Goal: Task Accomplishment & Management: Complete application form

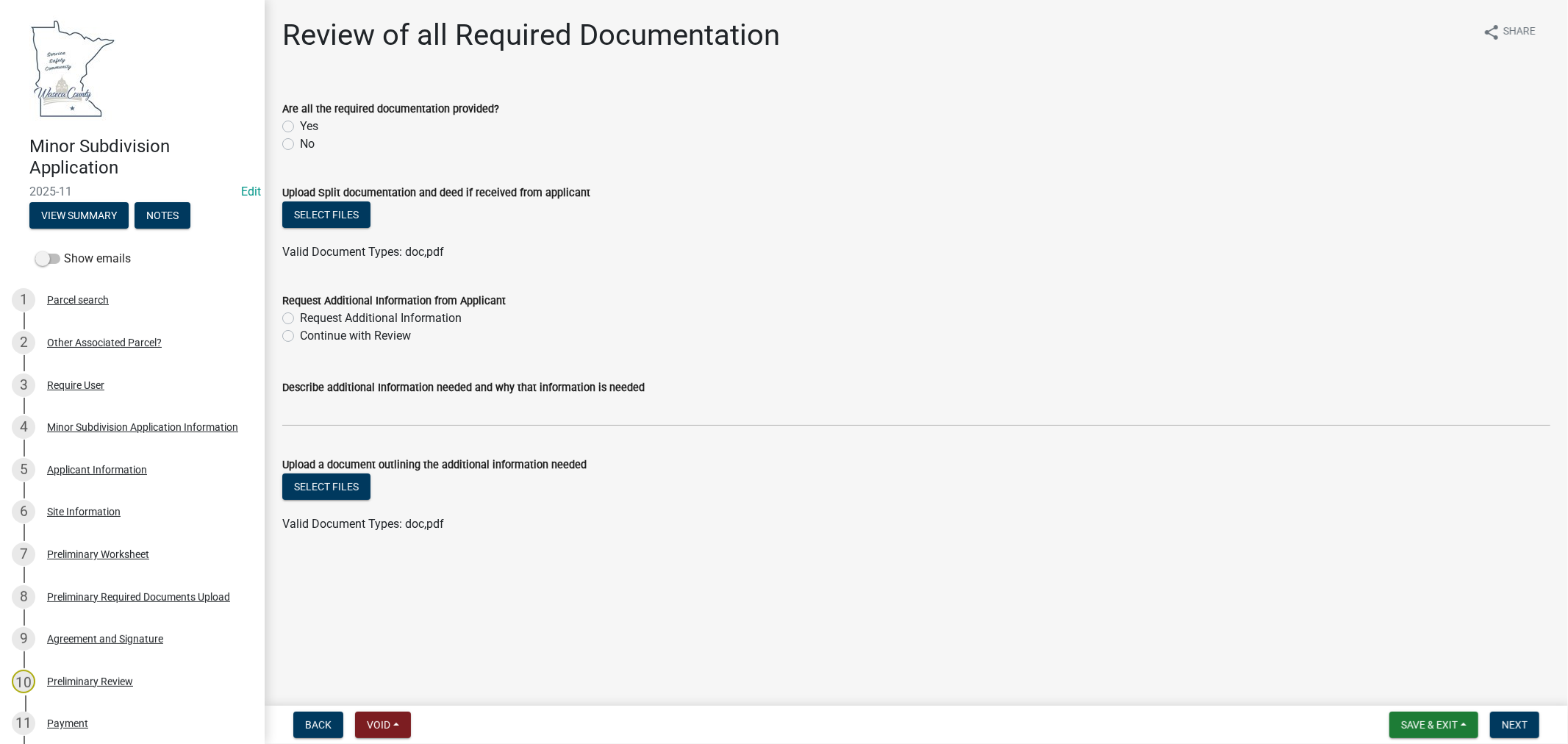
scroll to position [245, 0]
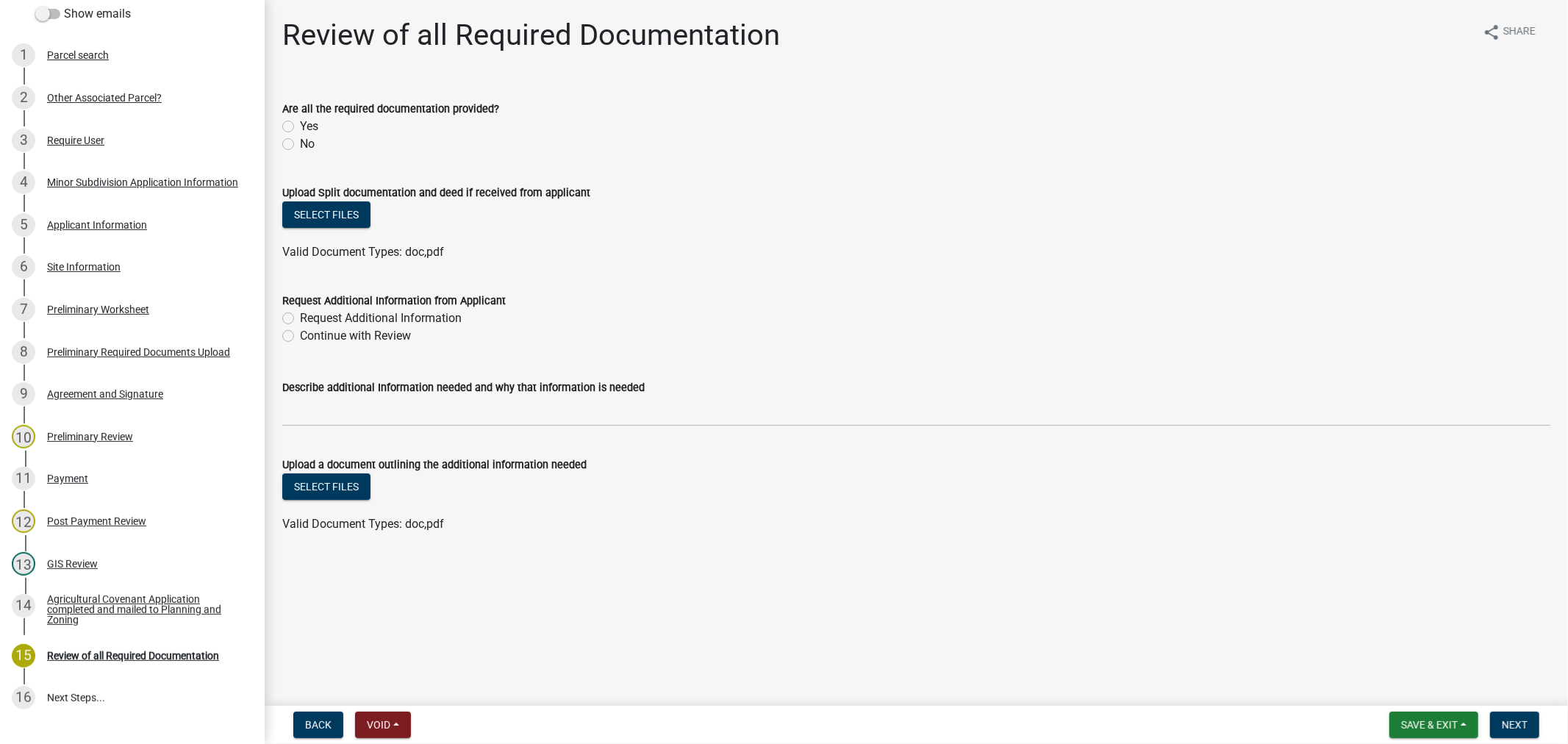
click at [300, 127] on label "Yes" at bounding box center [309, 127] width 19 height 18
click at [300, 127] on input "Yes" at bounding box center [305, 123] width 10 height 10
radio input "true"
click at [312, 211] on button "Select files" at bounding box center [326, 215] width 88 height 27
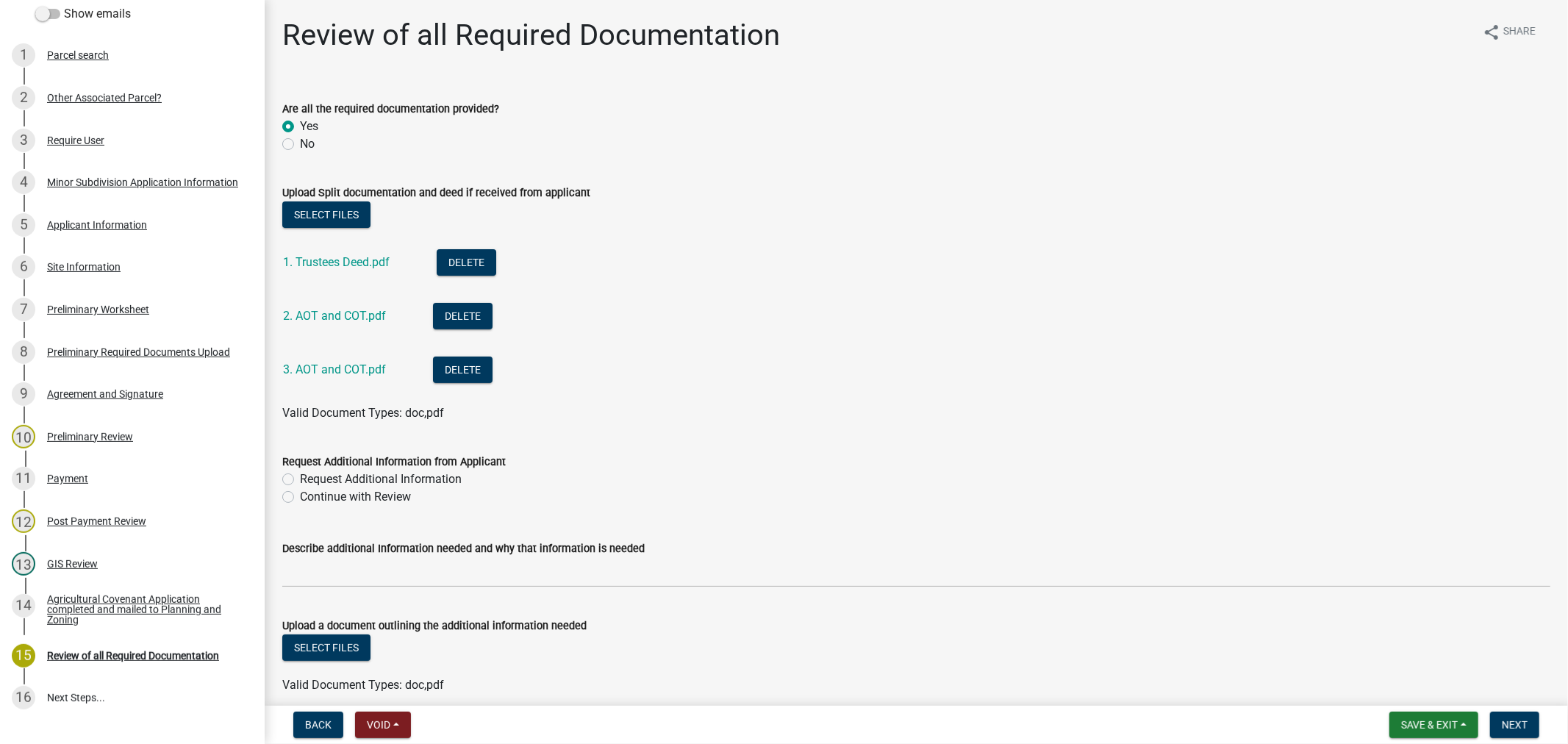
click at [300, 498] on label "Continue with Review" at bounding box center [356, 497] width 111 height 18
click at [300, 498] on input "Continue with Review" at bounding box center [305, 493] width 10 height 10
radio input "true"
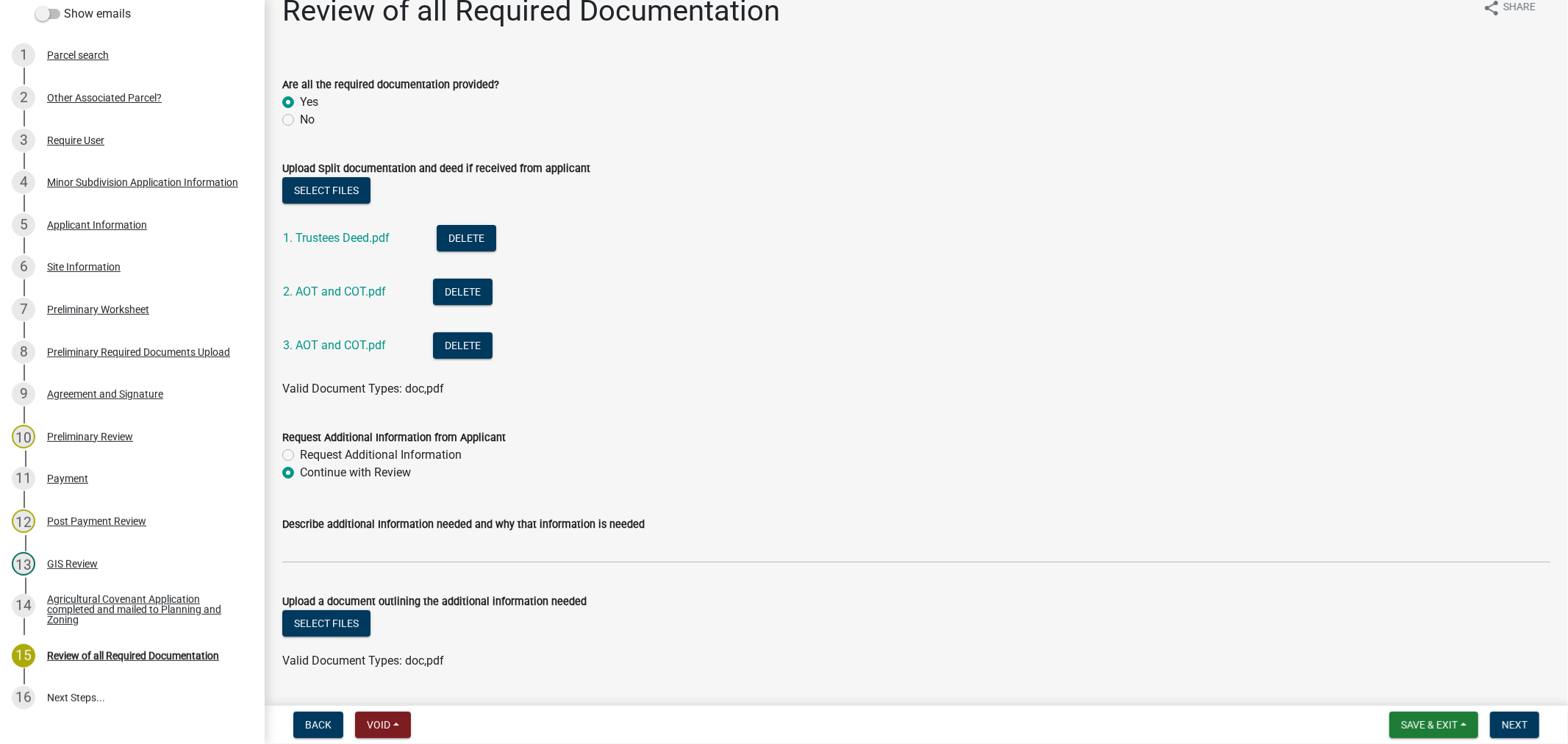
scroll to position [64, 0]
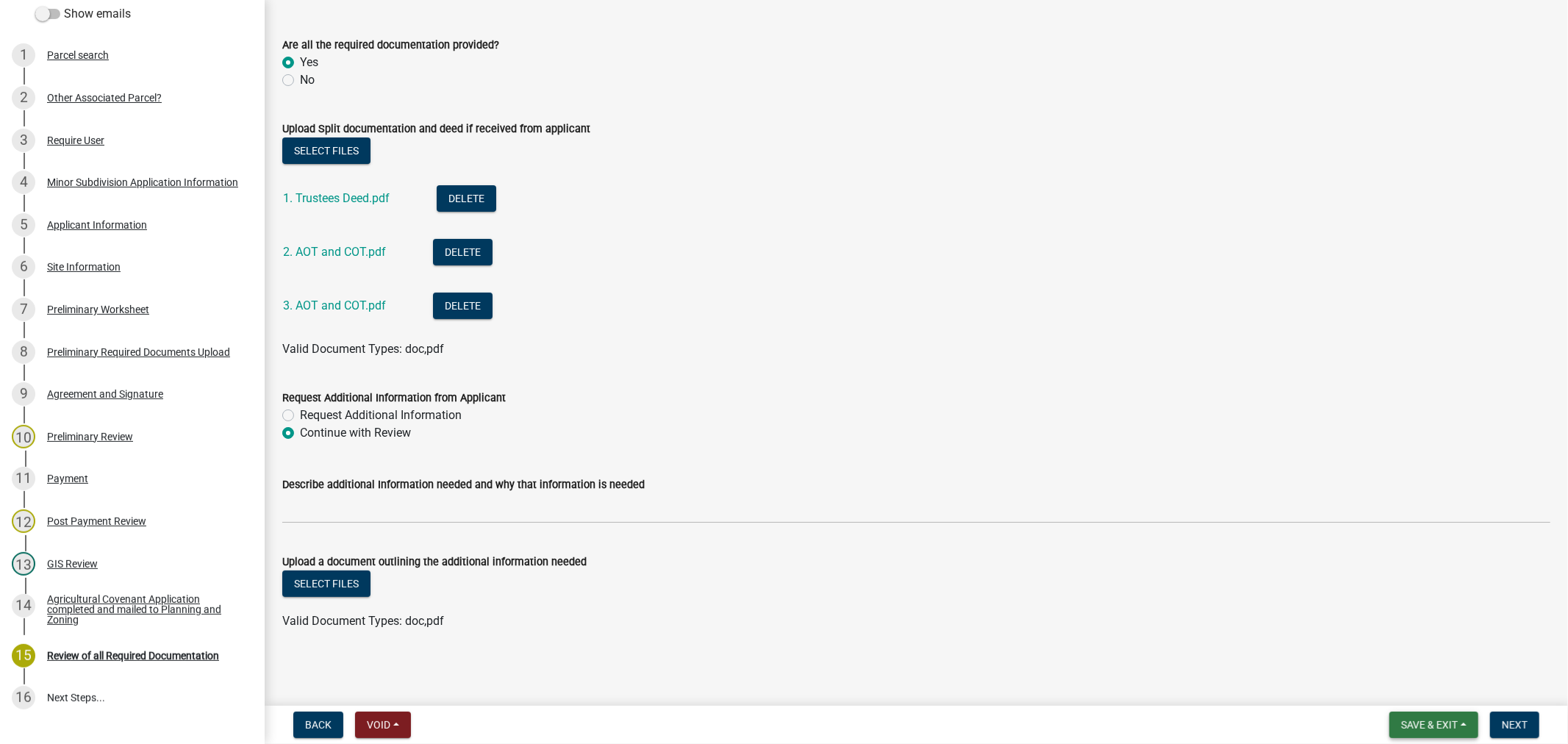
click at [1389, 717] on button "Save & Exit" at bounding box center [1433, 724] width 89 height 27
click at [1386, 657] on button "Save" at bounding box center [1419, 651] width 118 height 35
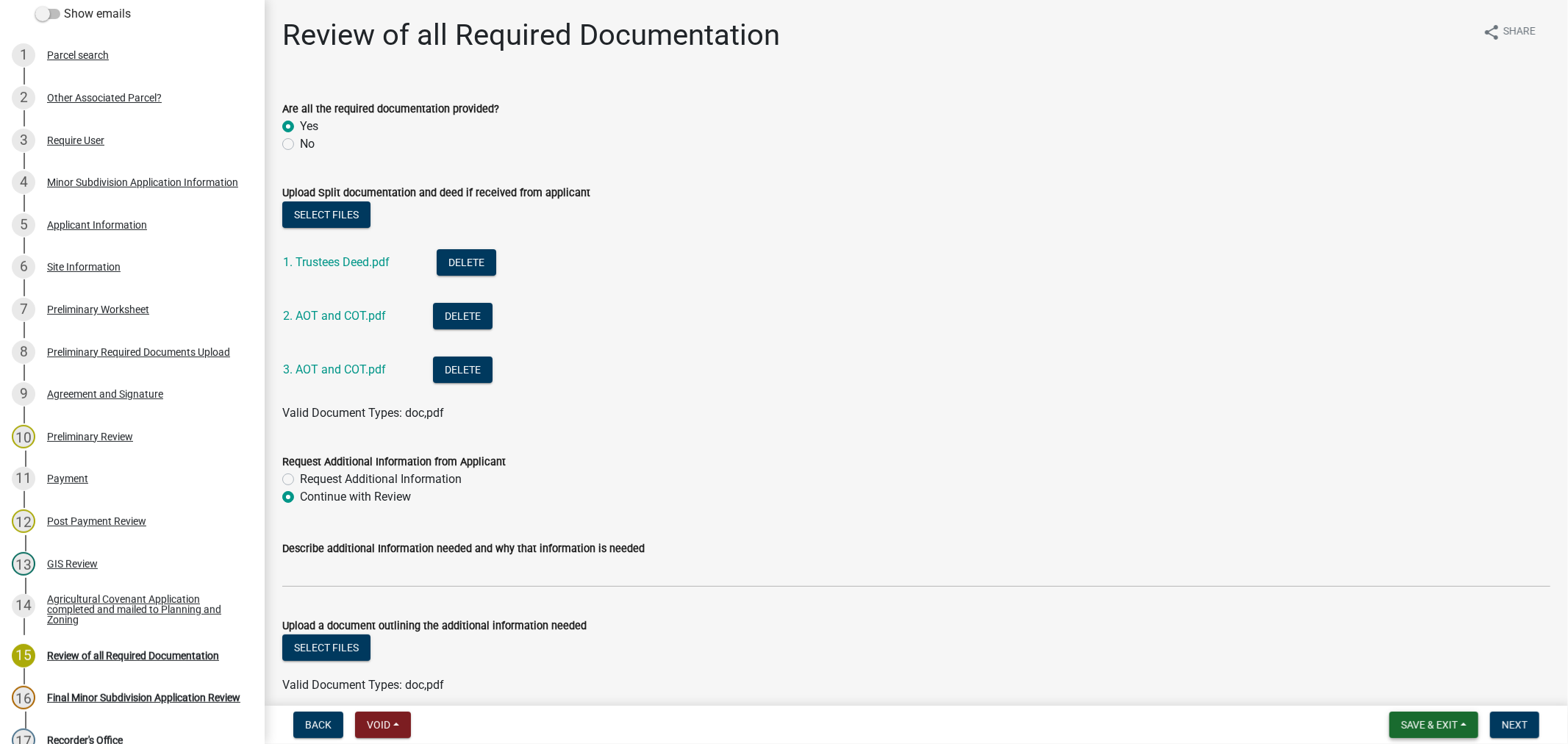
click at [1437, 721] on span "Save & Exit" at bounding box center [1430, 724] width 57 height 11
click at [1382, 648] on button "Save" at bounding box center [1419, 651] width 118 height 35
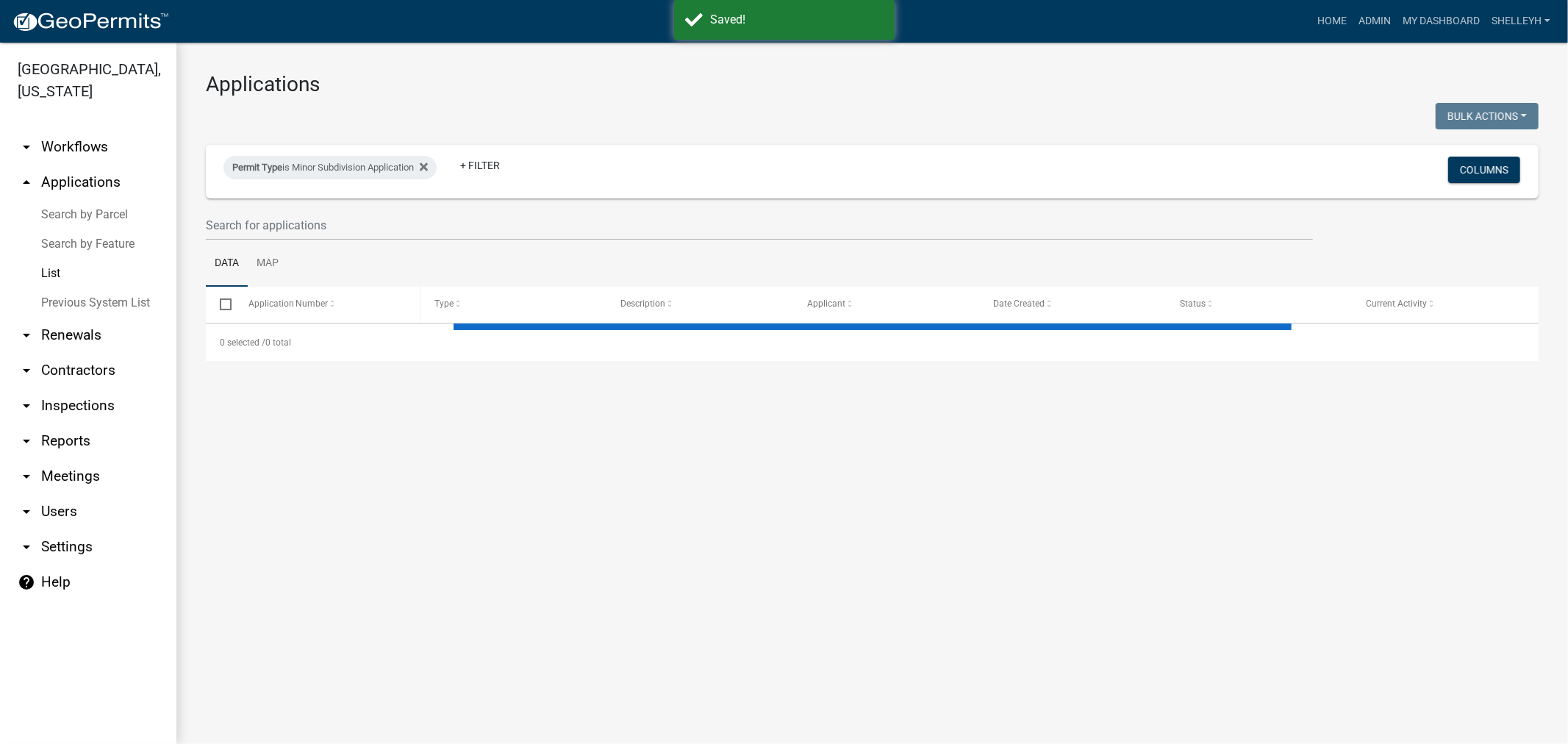
select select "1: 25"
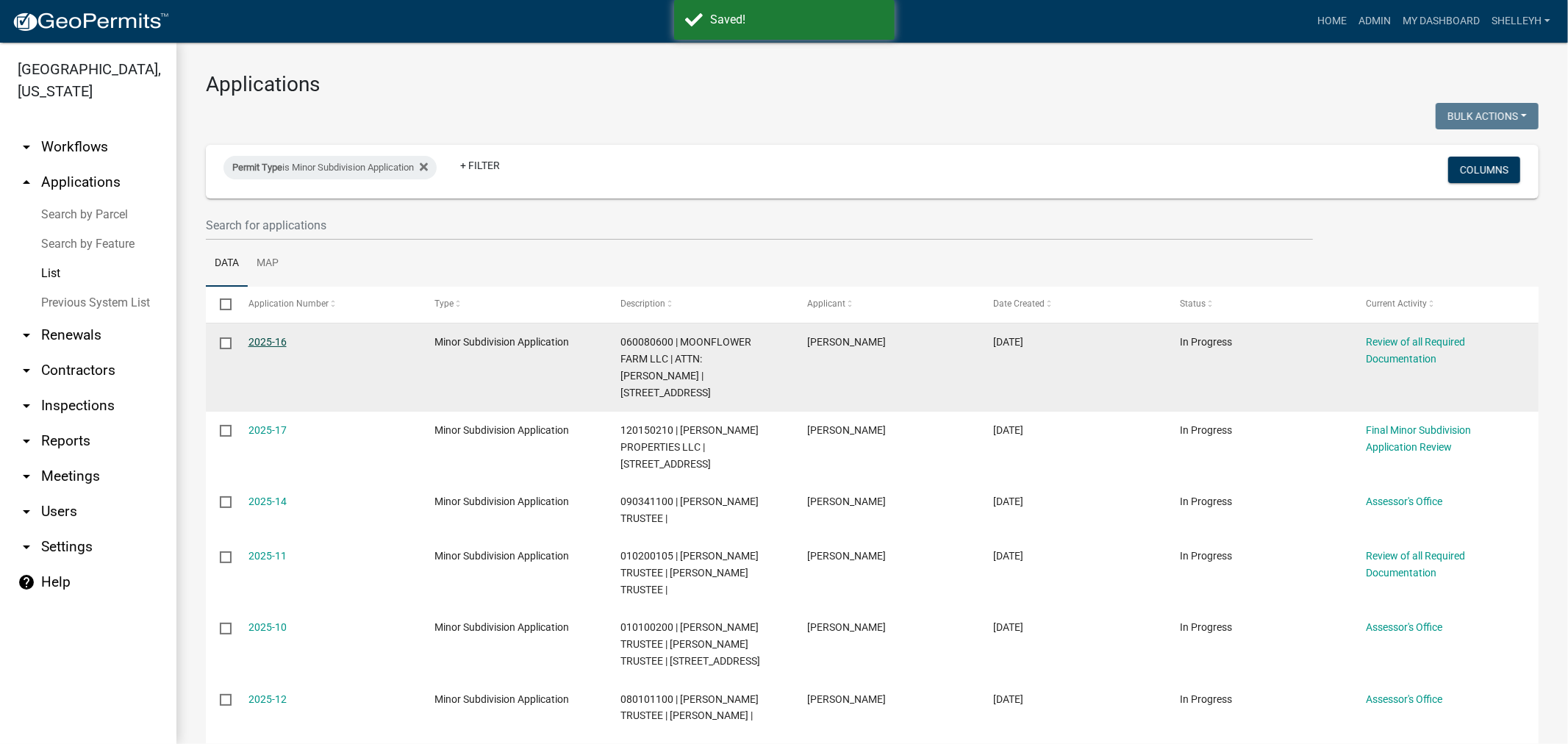
click at [265, 341] on link "2025-16" at bounding box center [267, 342] width 38 height 11
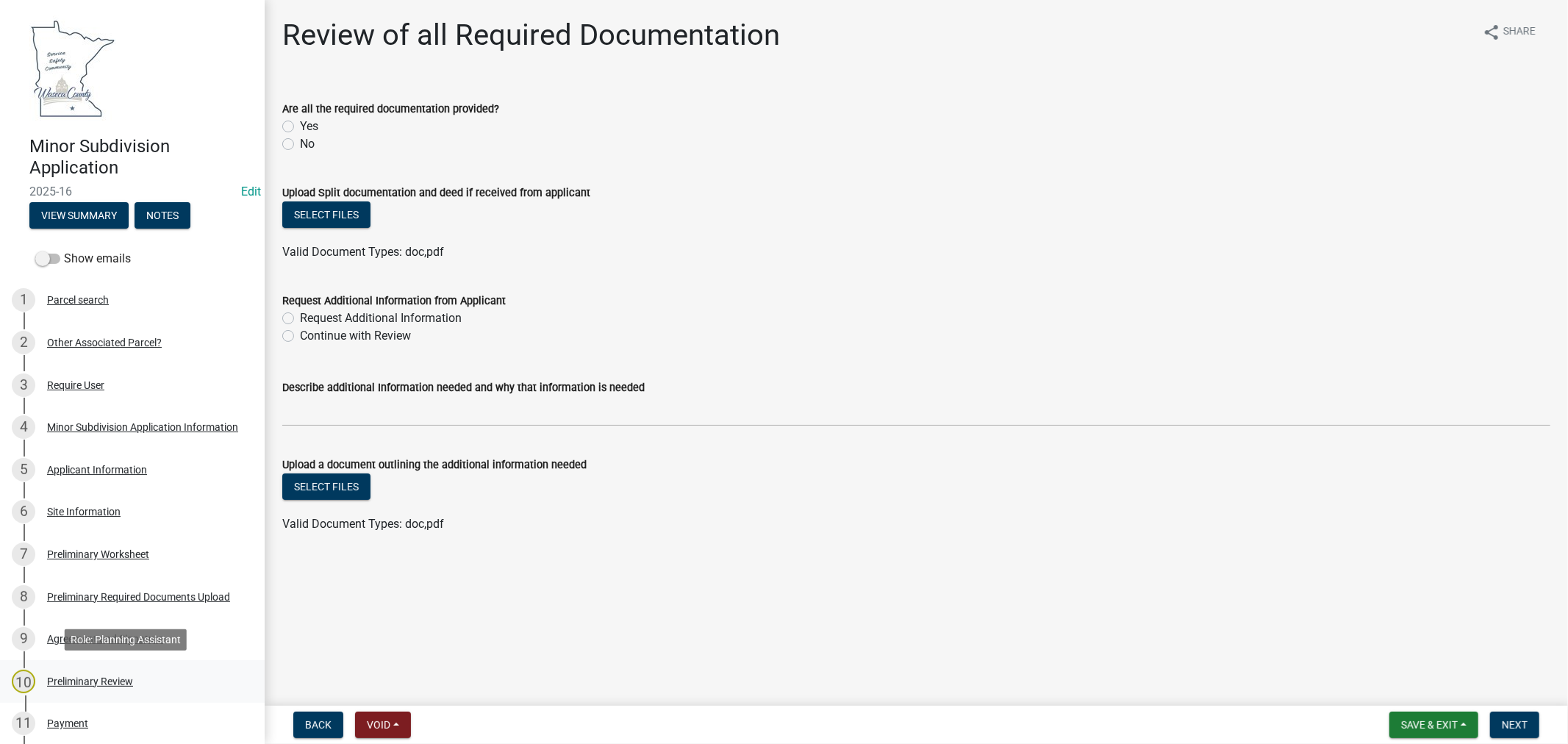
scroll to position [81, 0]
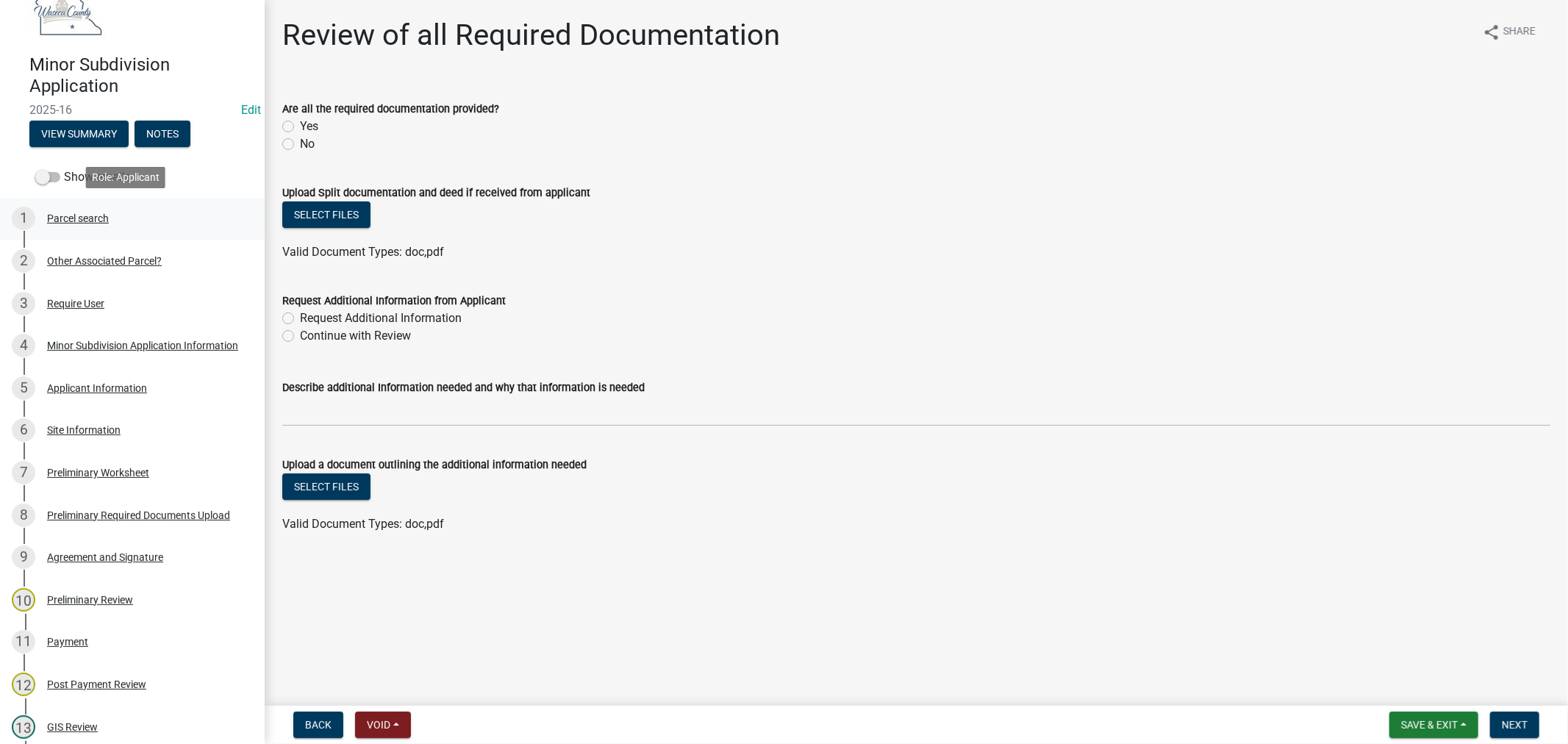
click at [90, 217] on div "Parcel search" at bounding box center [78, 218] width 62 height 11
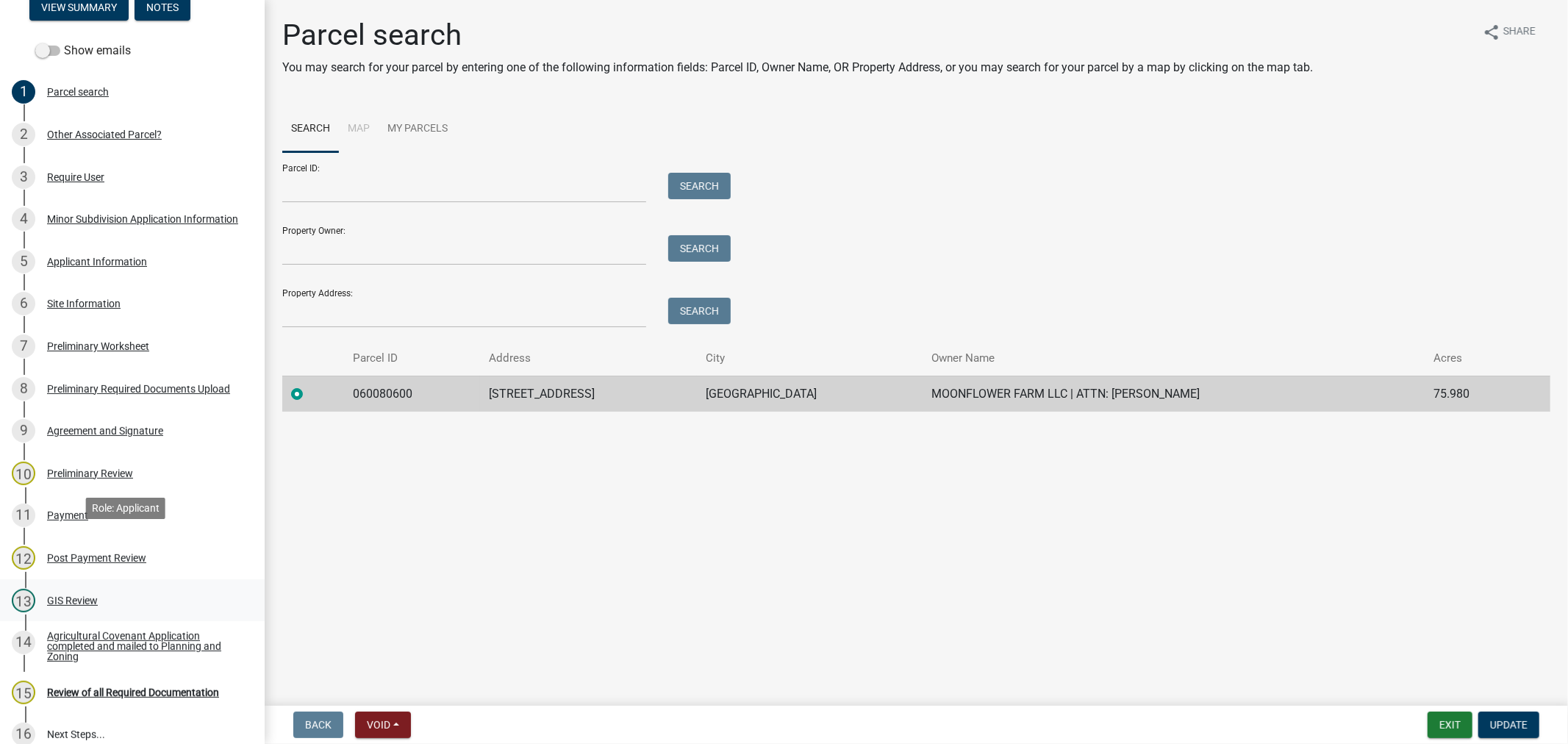
scroll to position [245, 0]
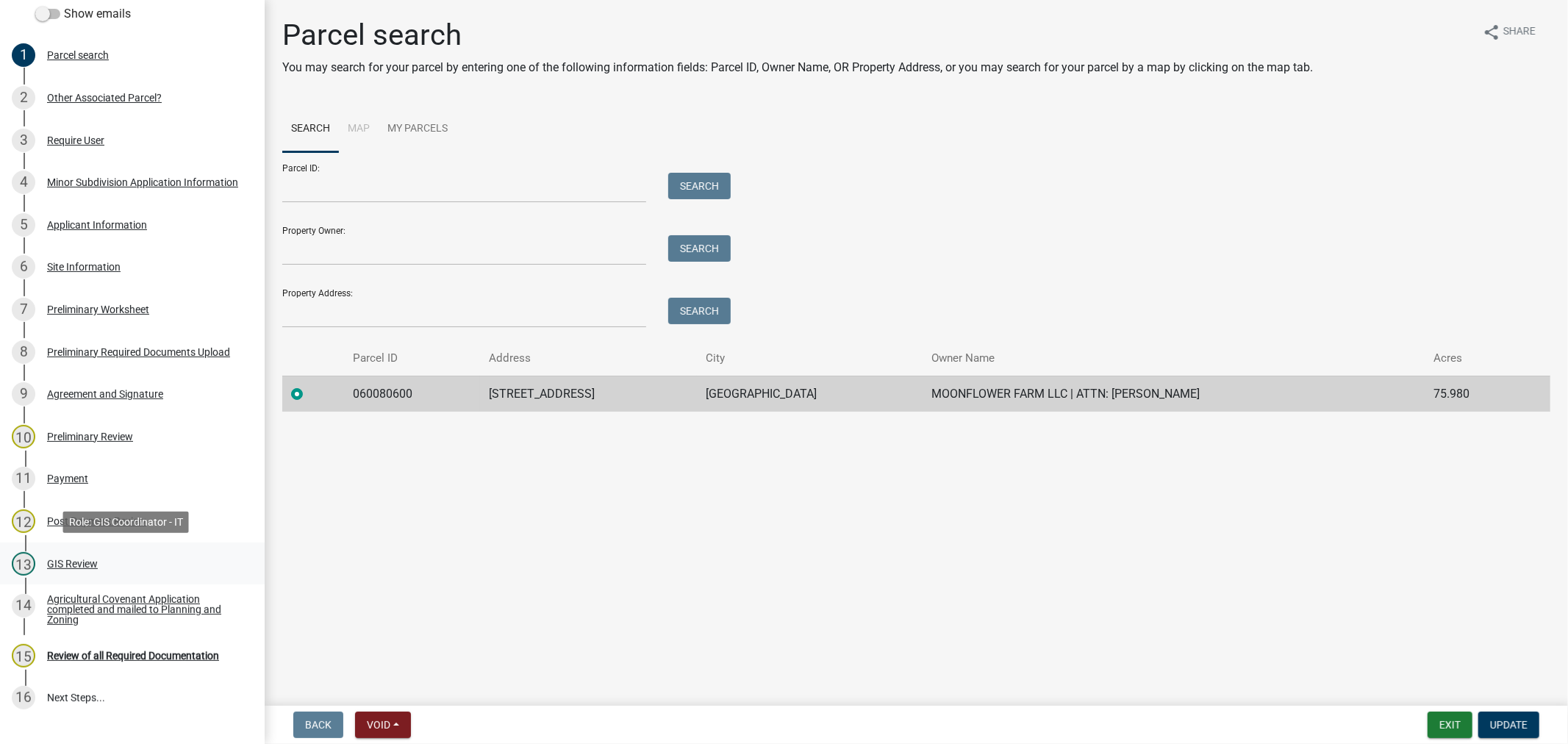
click at [89, 560] on div "GIS Review" at bounding box center [72, 564] width 50 height 11
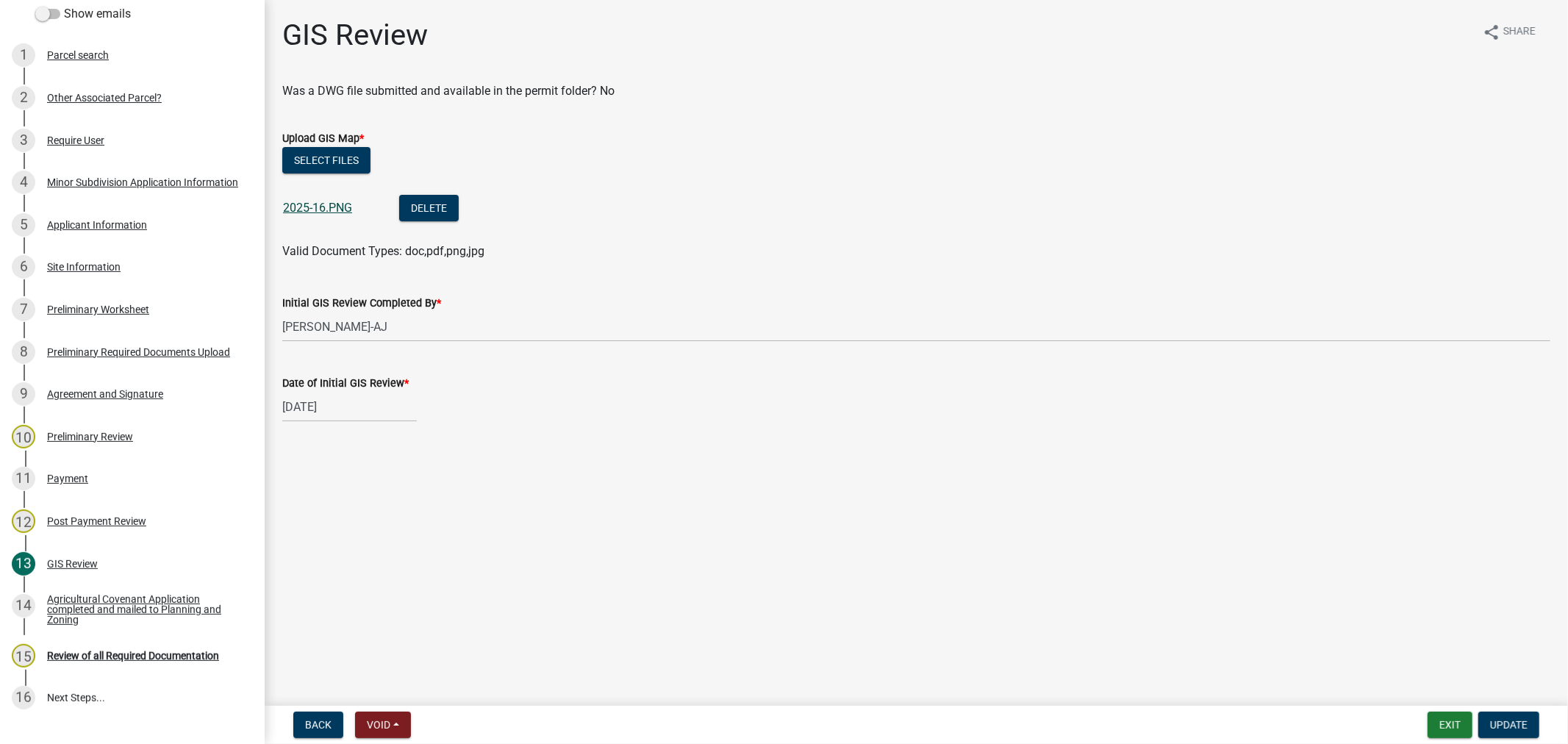
click at [330, 204] on link "2025-16.PNG" at bounding box center [317, 208] width 69 height 14
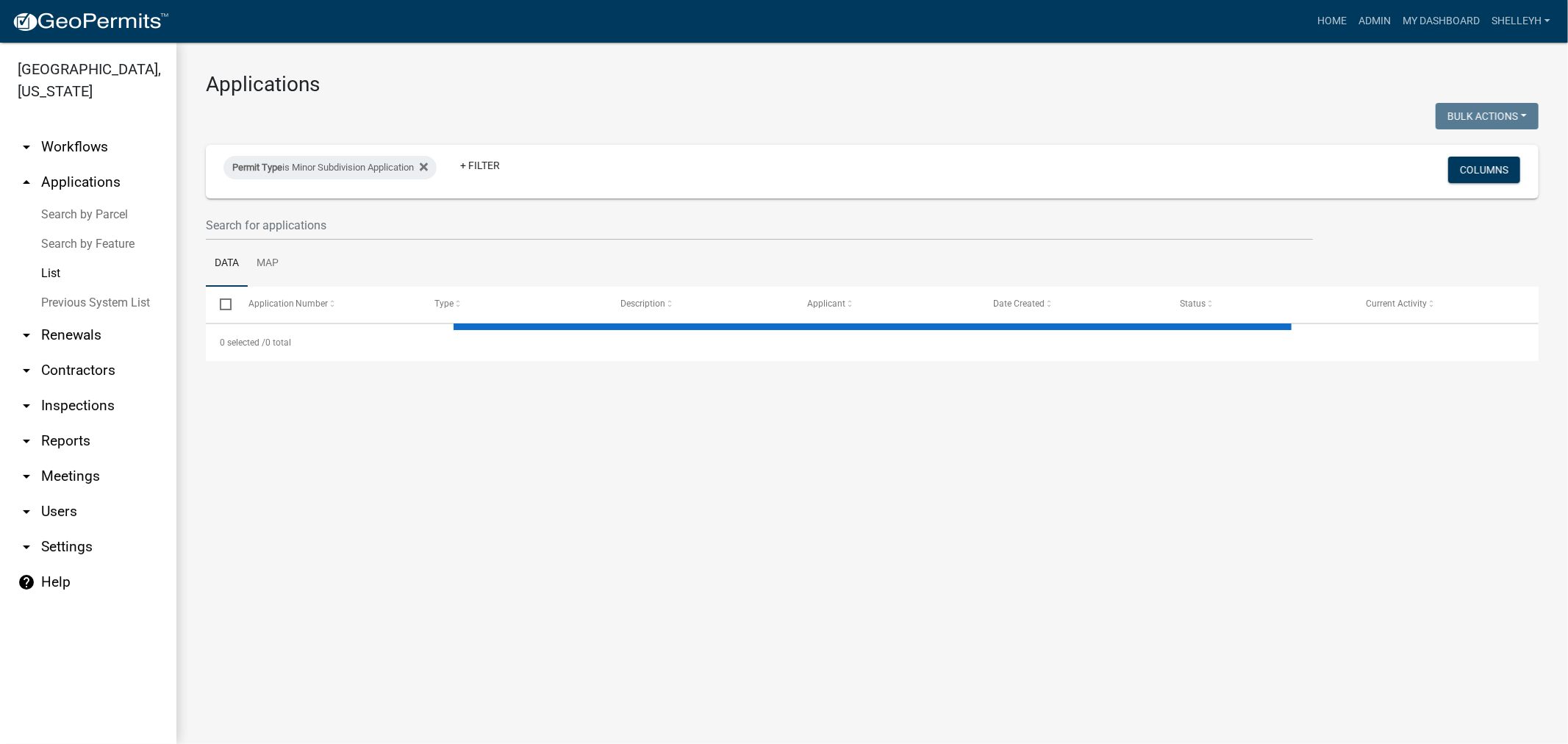
select select "1: 25"
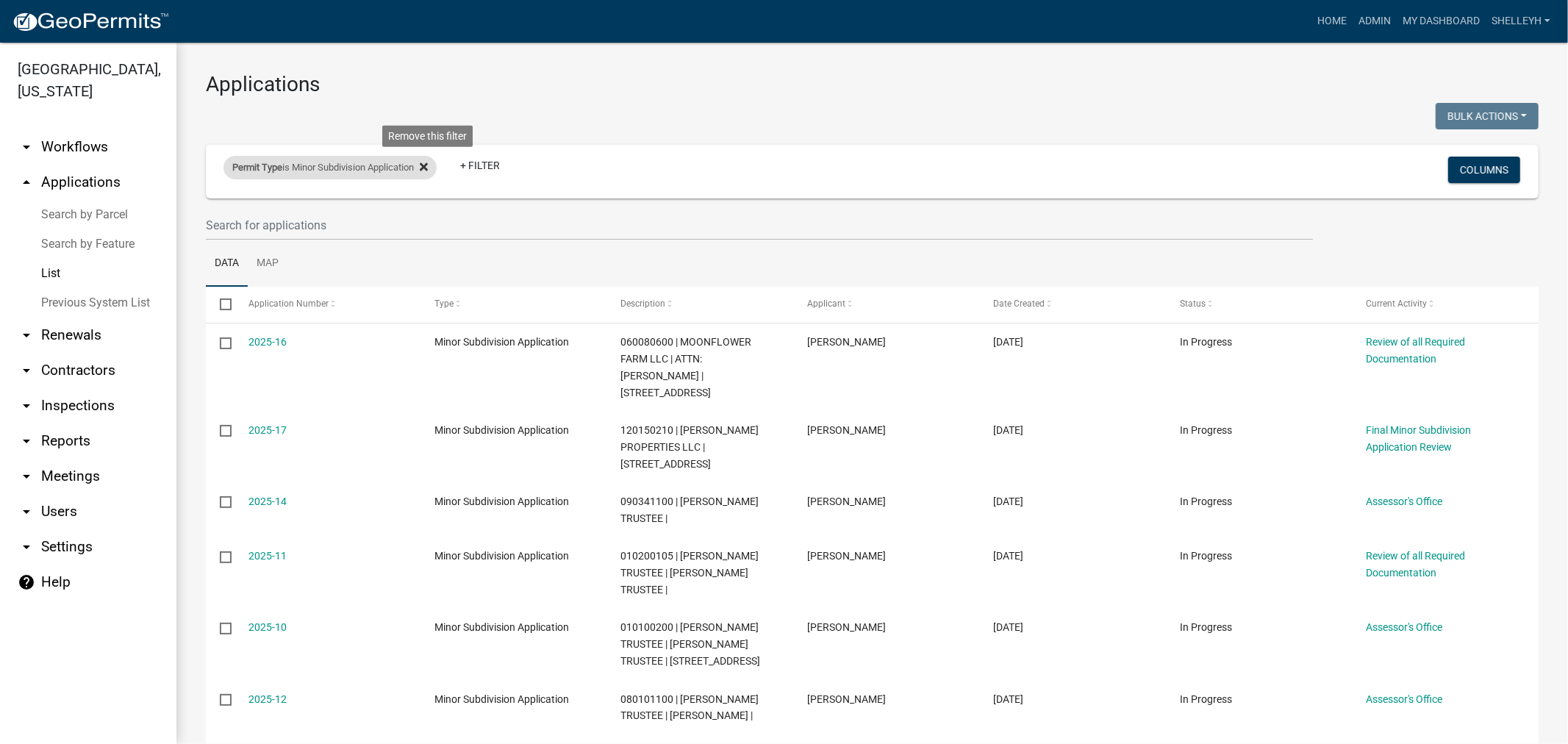
click at [428, 165] on icon at bounding box center [424, 167] width 8 height 11
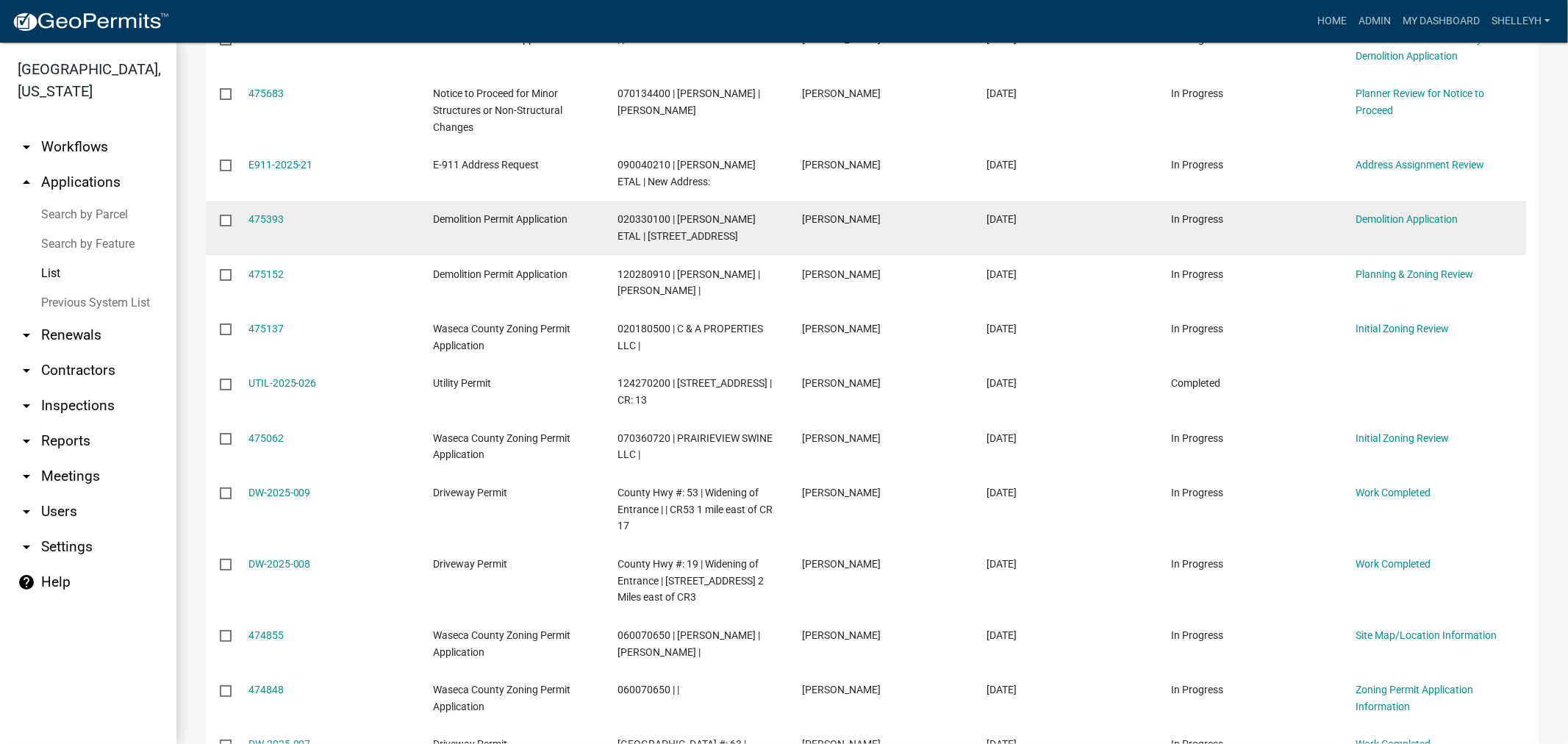
scroll to position [817, 0]
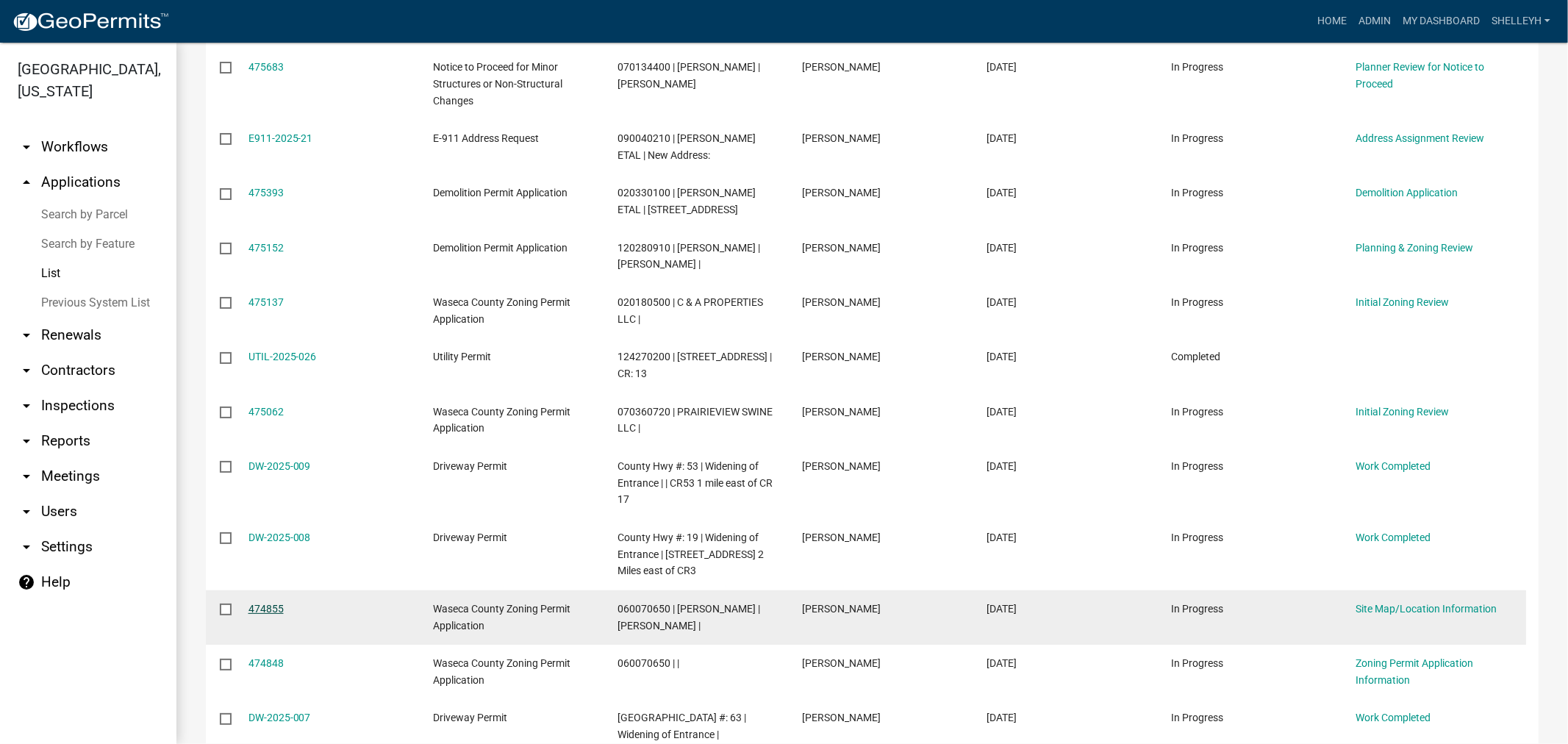
click at [262, 603] on link "474855" at bounding box center [265, 609] width 35 height 11
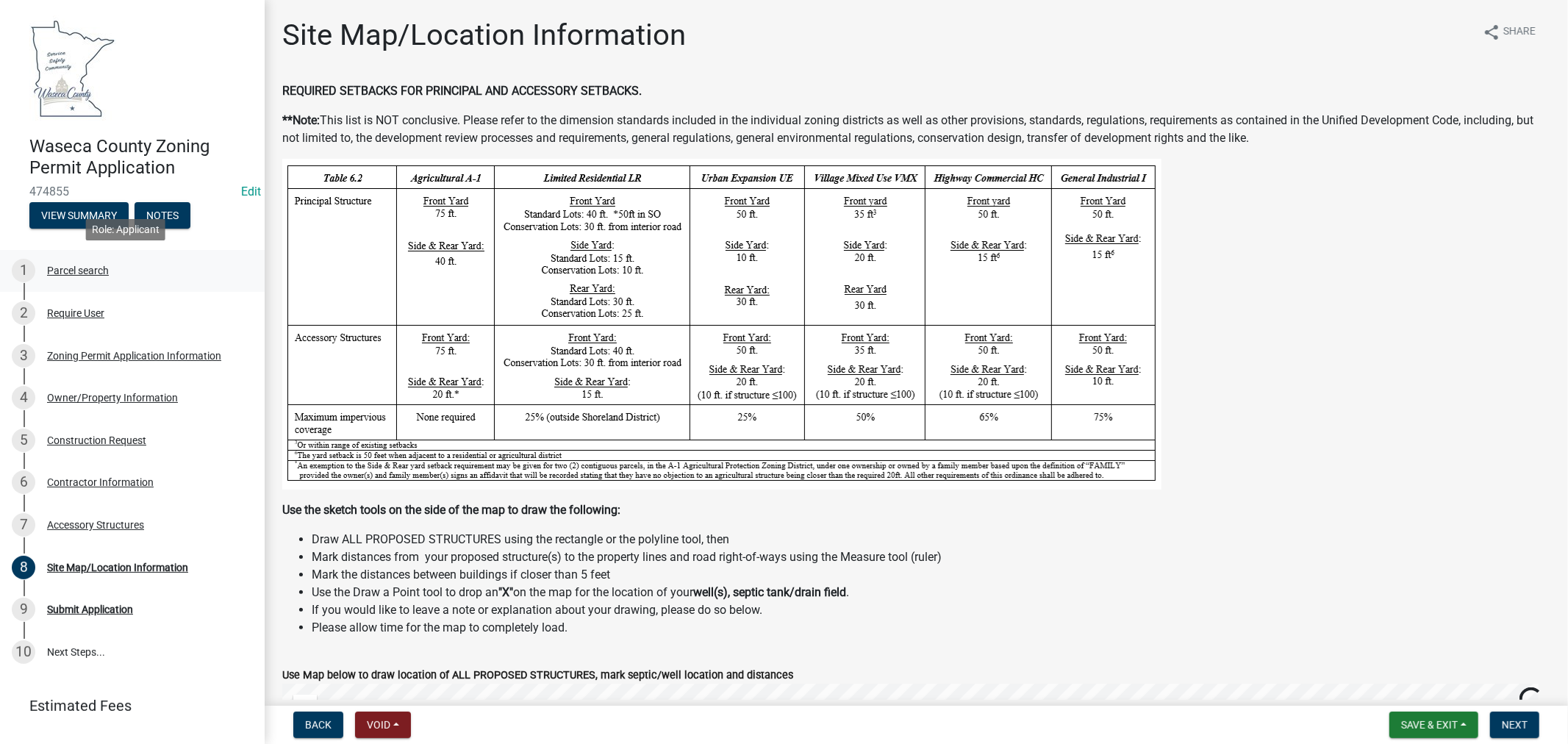
click at [87, 267] on div "Parcel search" at bounding box center [78, 270] width 62 height 11
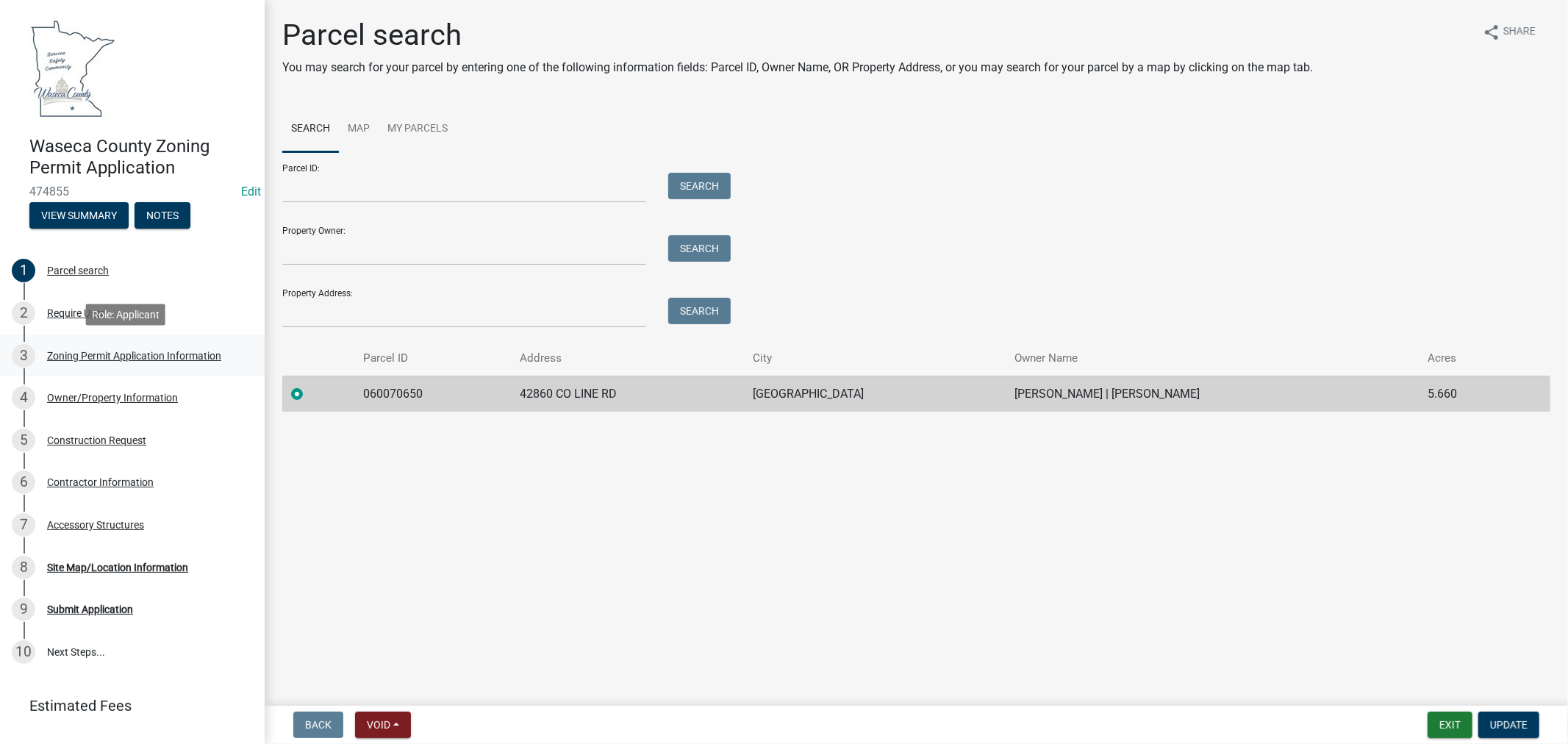
click at [92, 352] on div "Zoning Permit Application Information" at bounding box center [134, 356] width 174 height 11
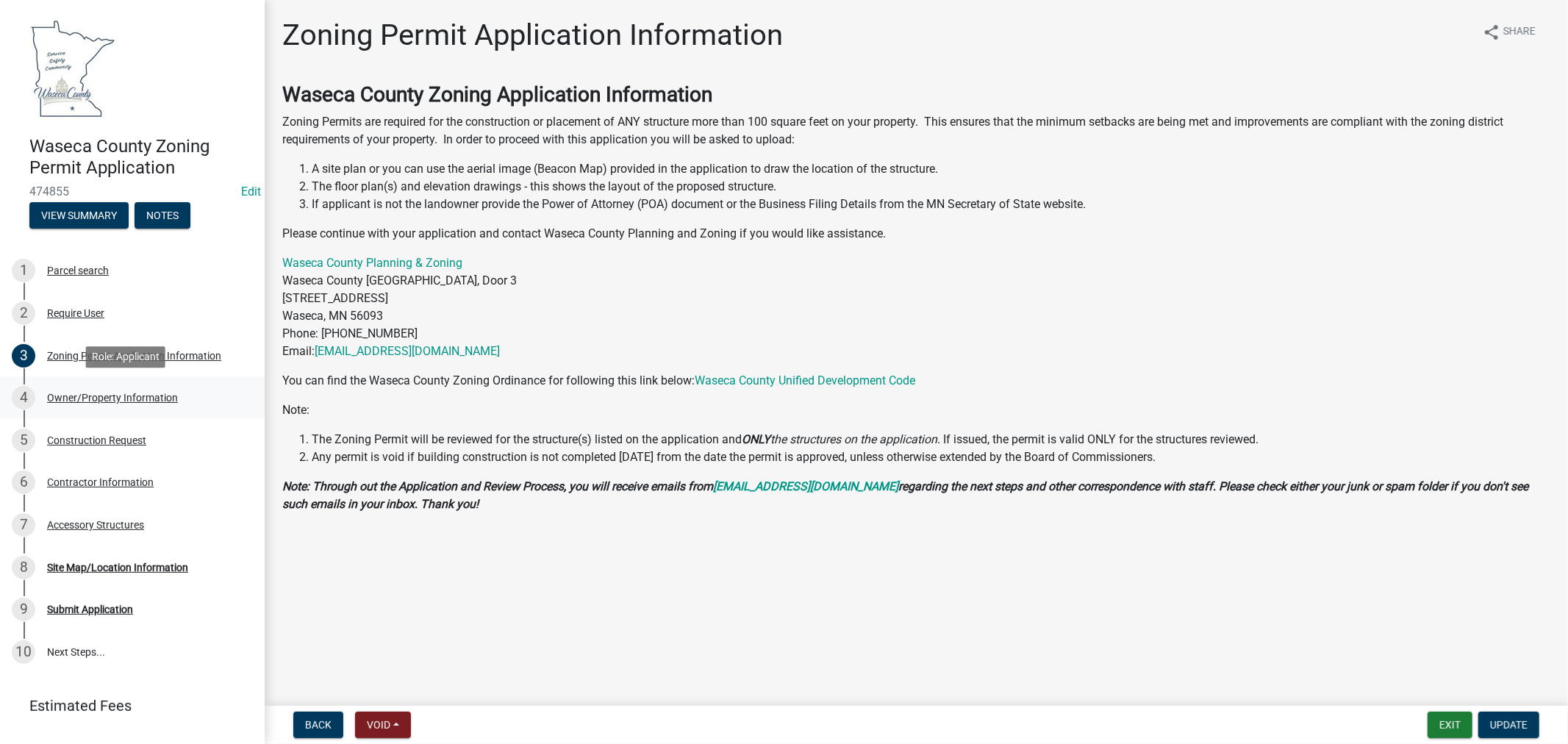
click at [69, 399] on div "Owner/Property Information" at bounding box center [112, 397] width 131 height 11
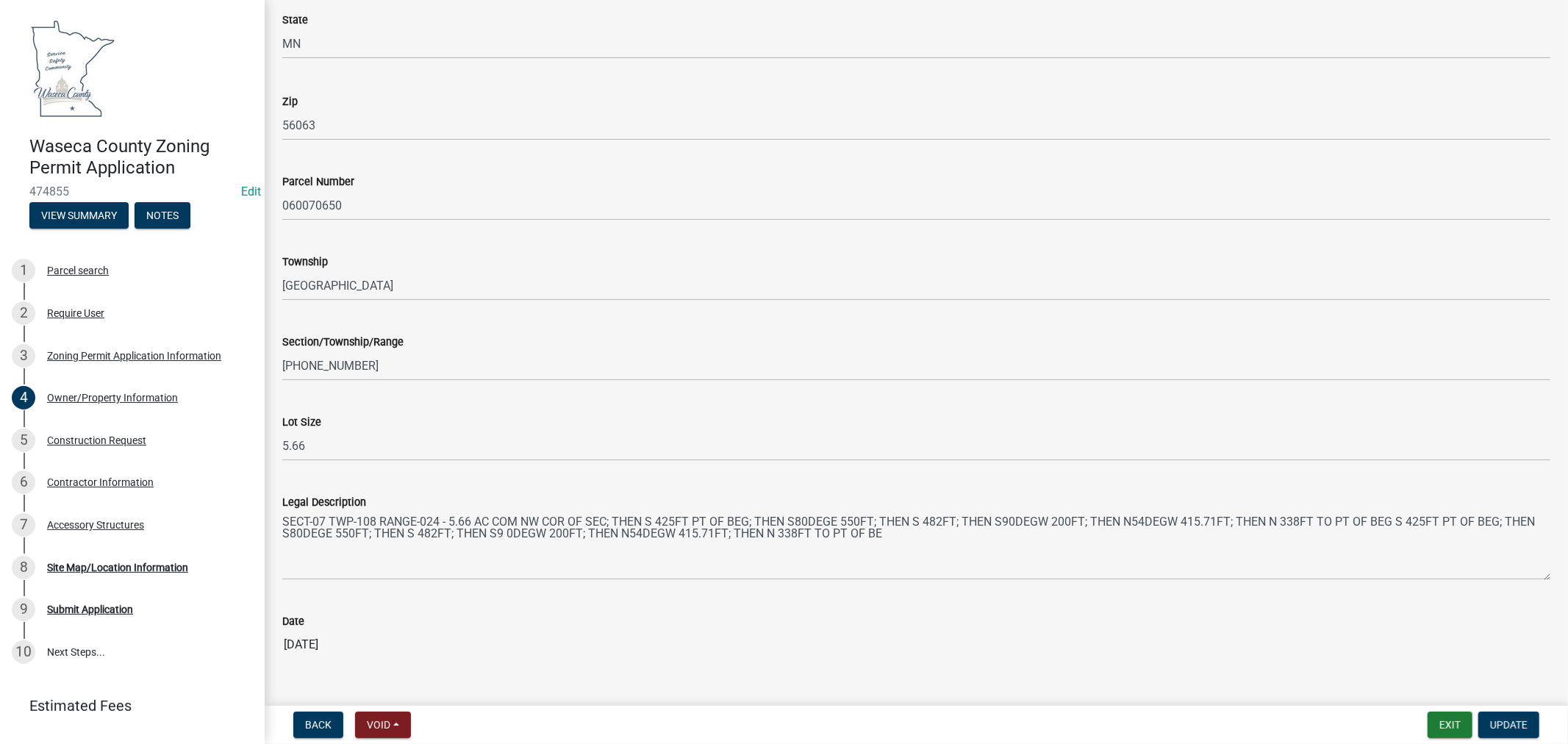
scroll to position [1229, 0]
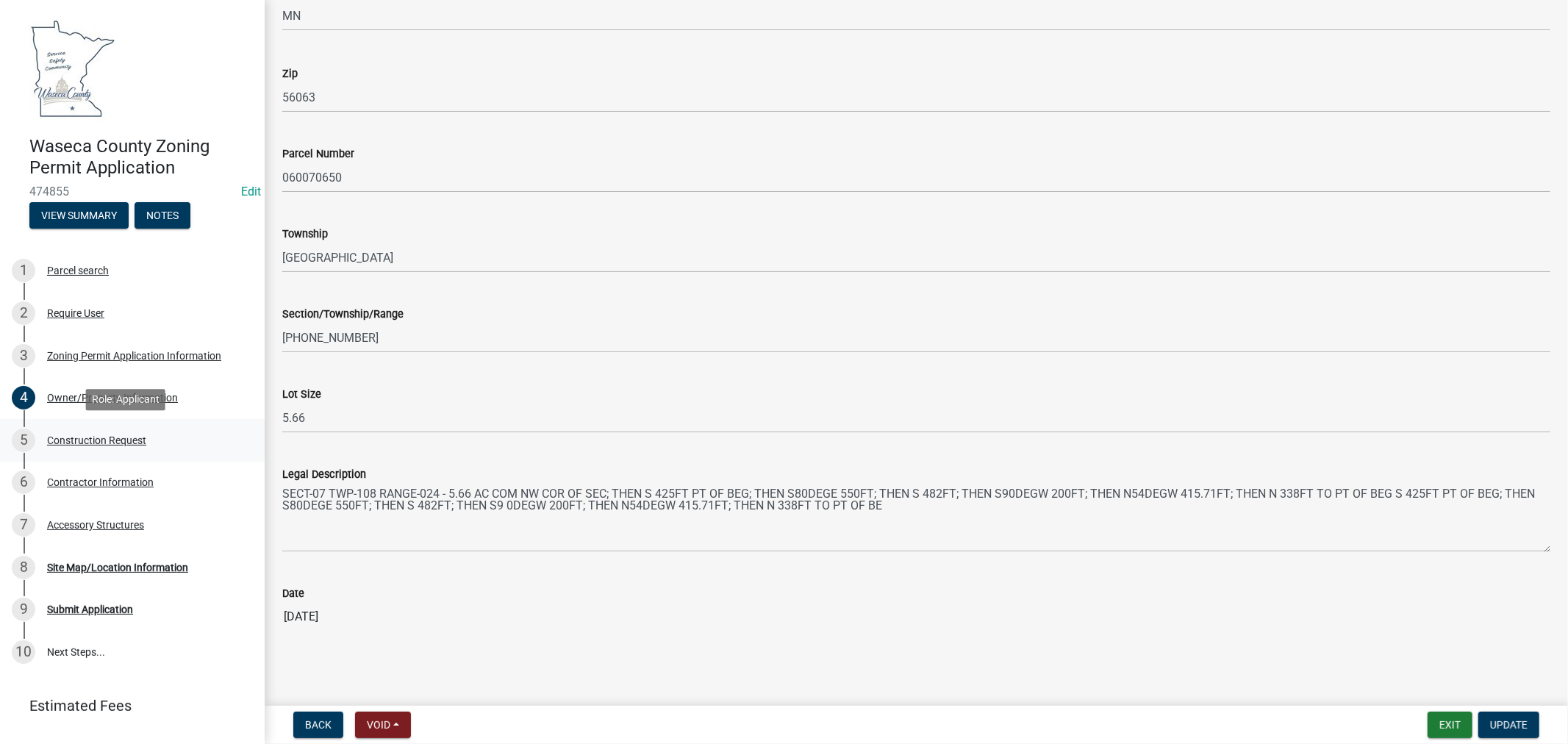
drag, startPoint x: 77, startPoint y: 436, endPoint x: 116, endPoint y: 428, distance: 39.8
click at [77, 436] on div "Construction Request" at bounding box center [97, 440] width 99 height 11
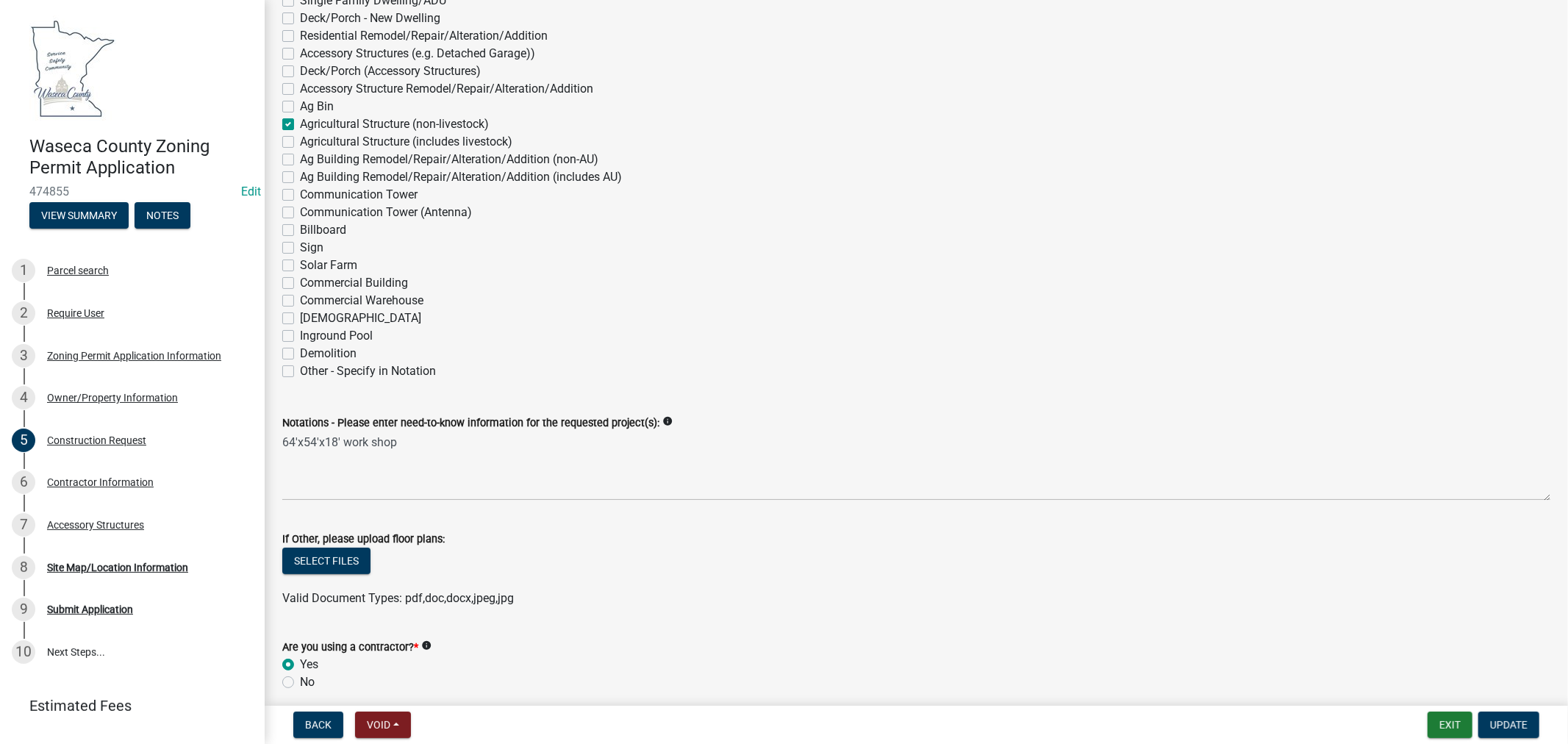
scroll to position [326, 0]
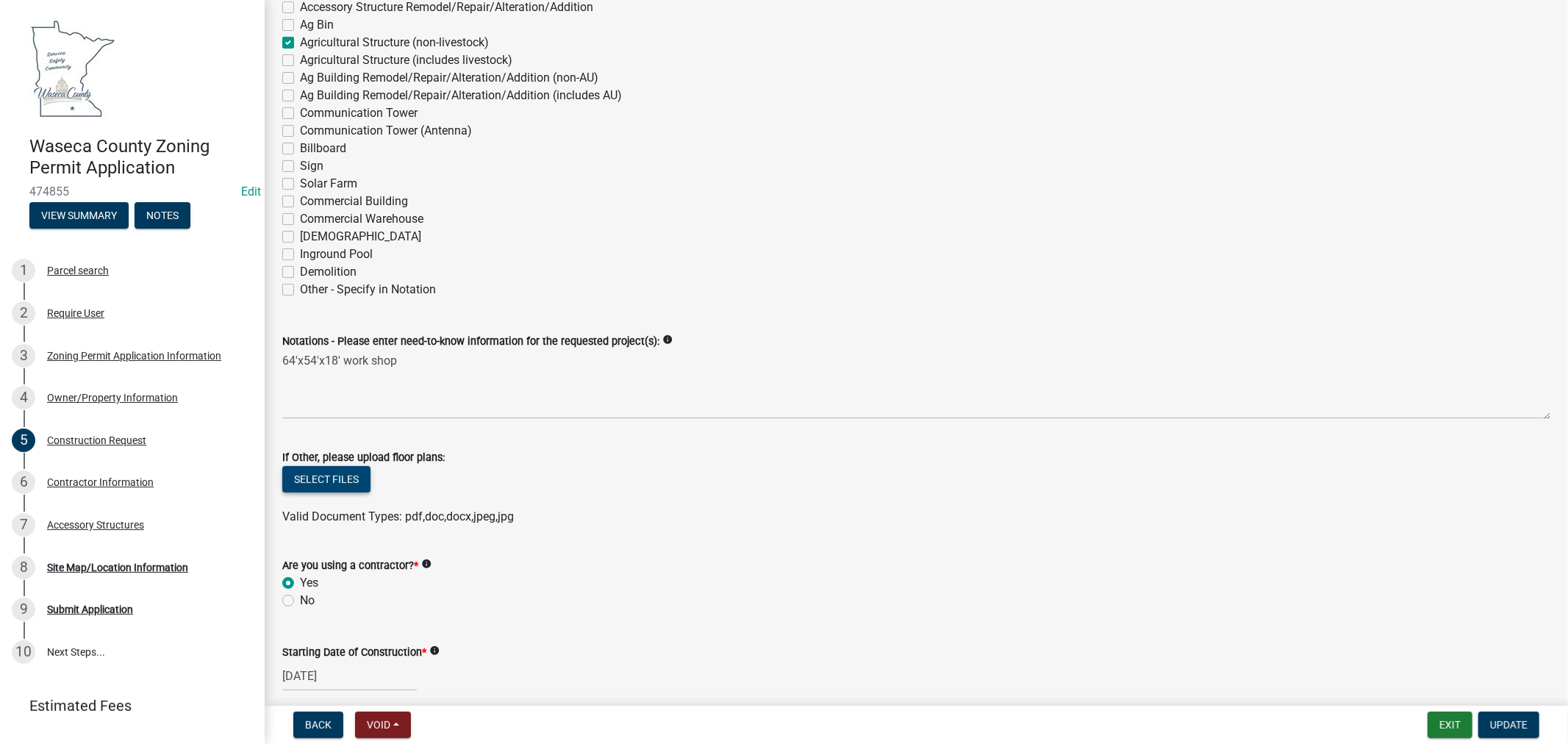
click at [342, 482] on button "Select files" at bounding box center [326, 479] width 88 height 27
click at [88, 395] on div "Owner/Property Information" at bounding box center [112, 397] width 131 height 11
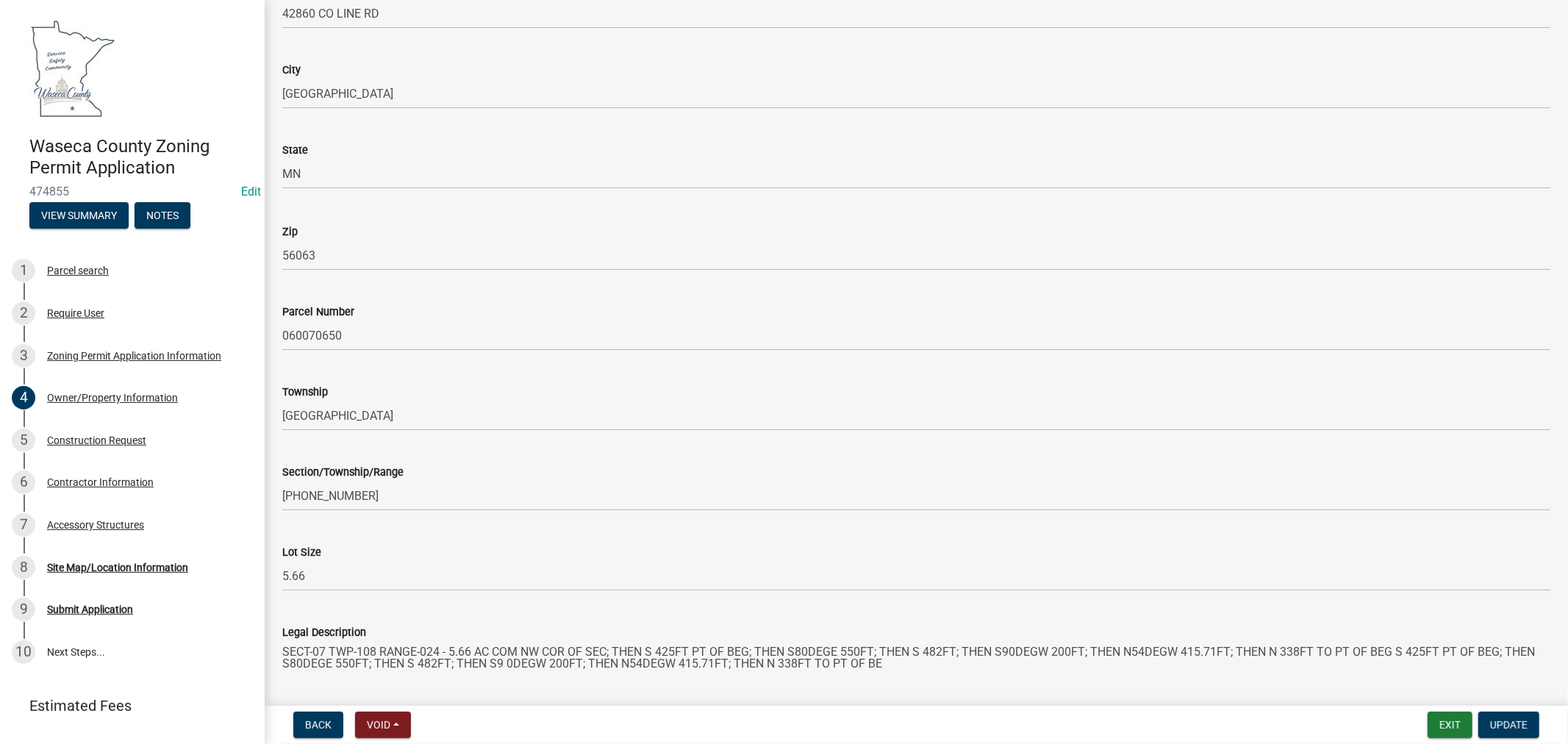
scroll to position [1229, 0]
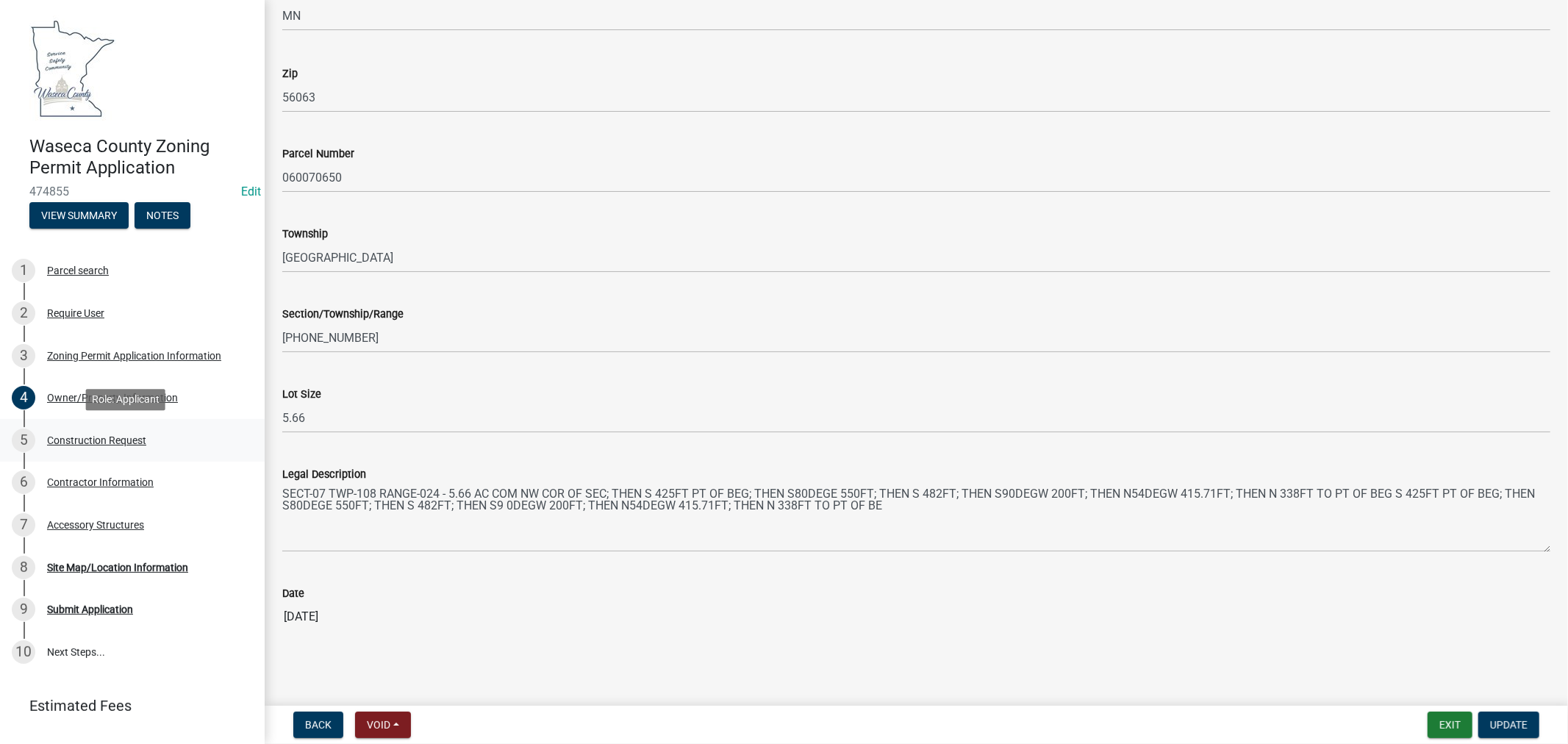
click at [106, 436] on div "Construction Request" at bounding box center [97, 440] width 99 height 11
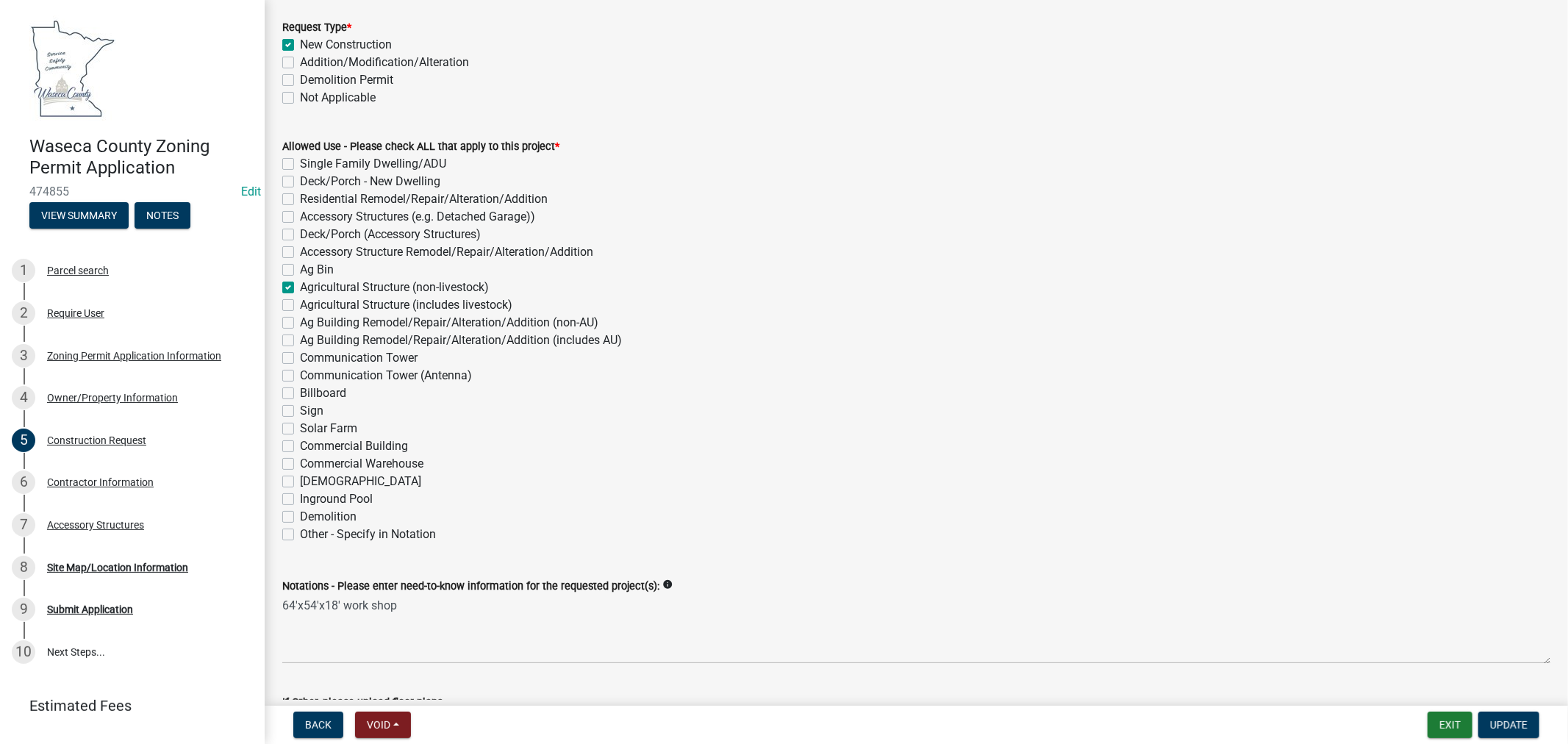
scroll to position [164, 0]
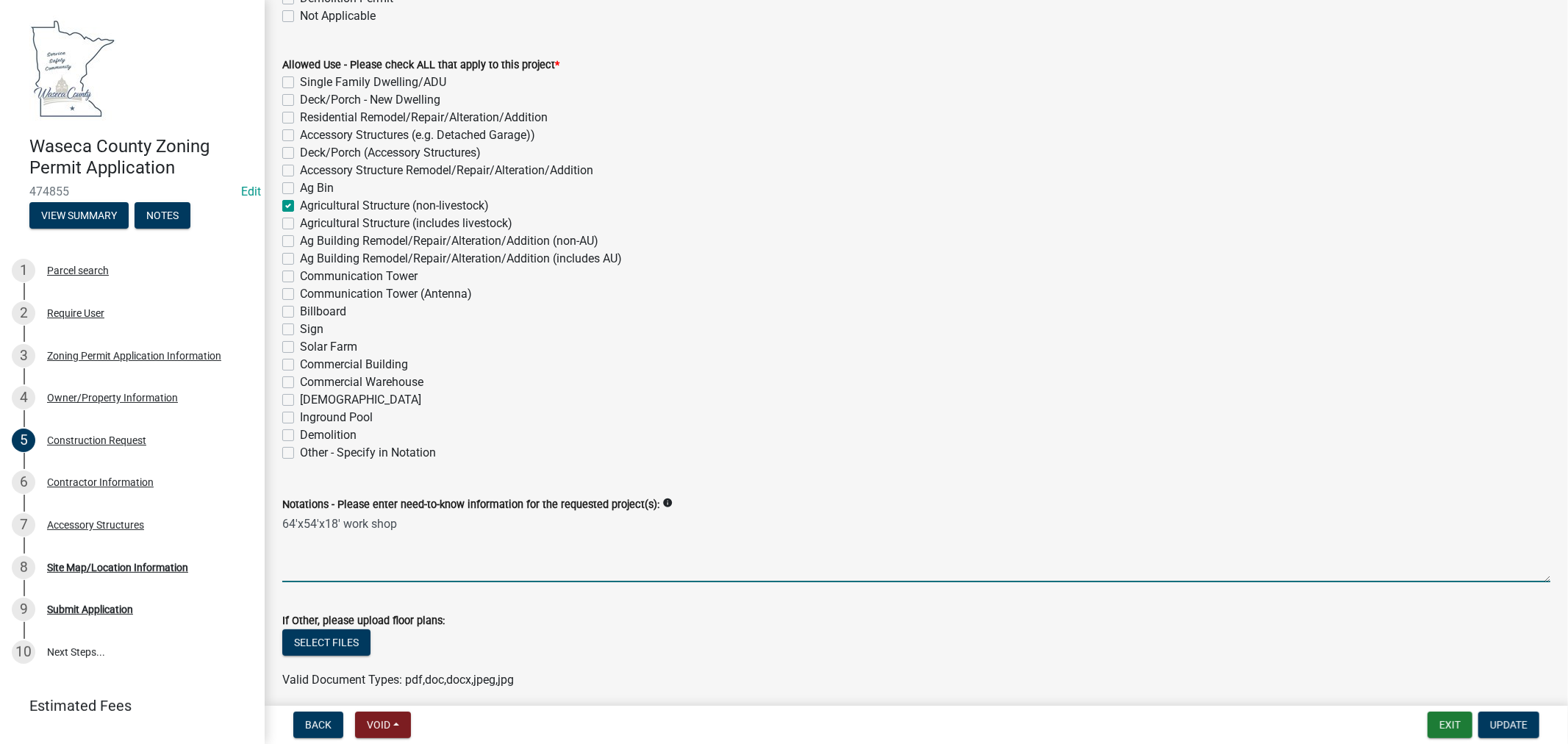
click at [421, 524] on textarea "64'x54'x18' work shop" at bounding box center [916, 548] width 1268 height 69
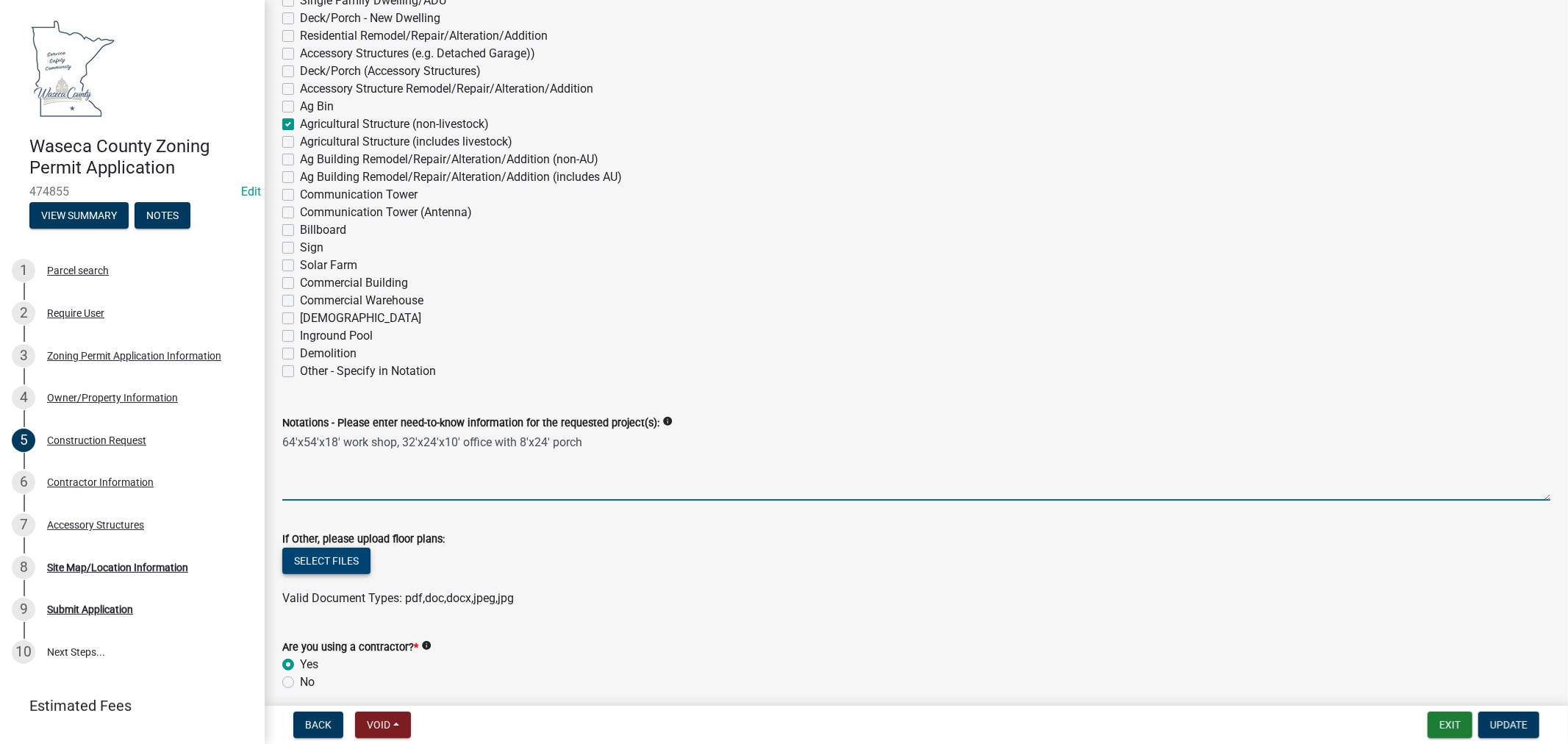
type textarea "64'x54'x18' work shop, 32'x24'x10' office with 8'x24' porch"
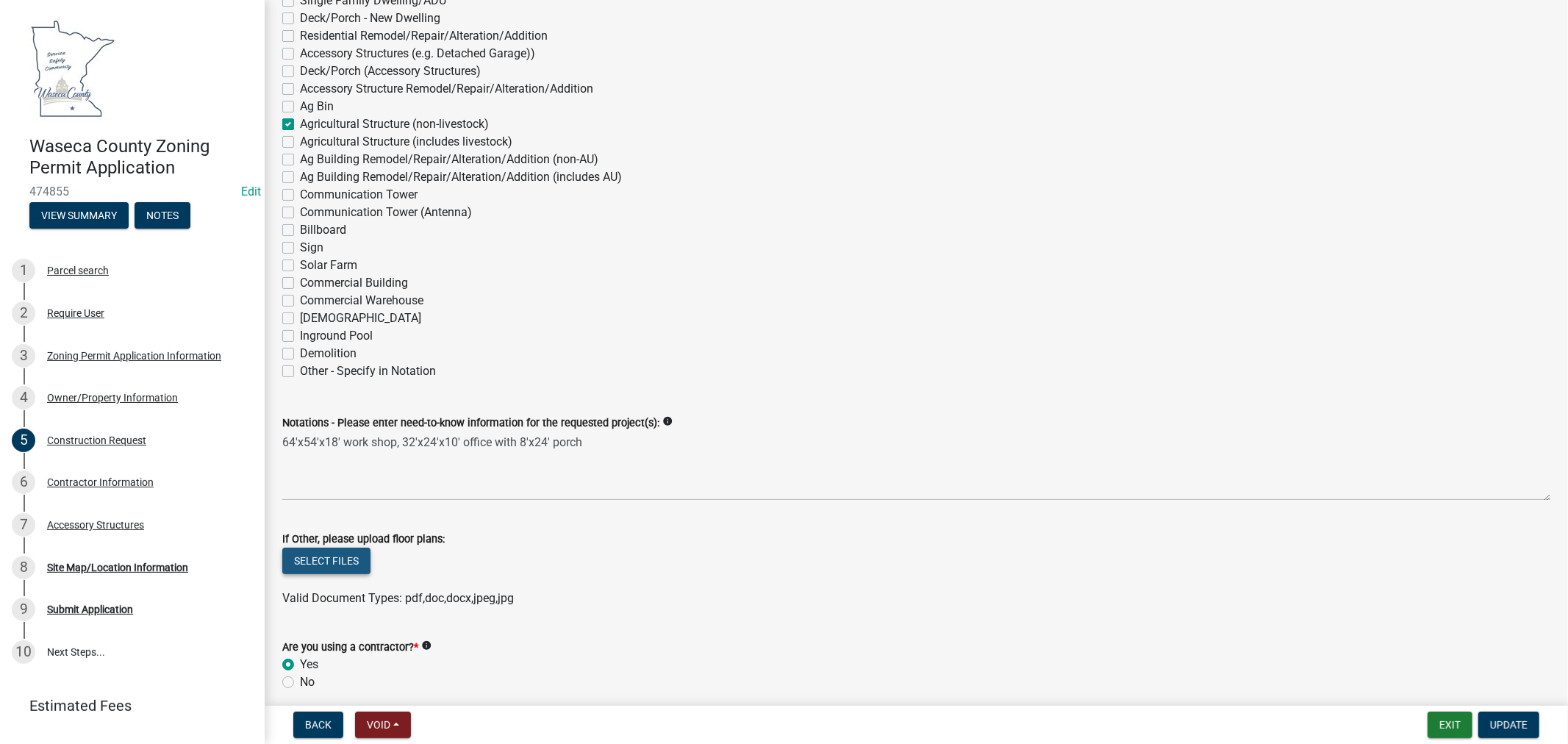
click at [312, 552] on button "Select files" at bounding box center [326, 561] width 88 height 27
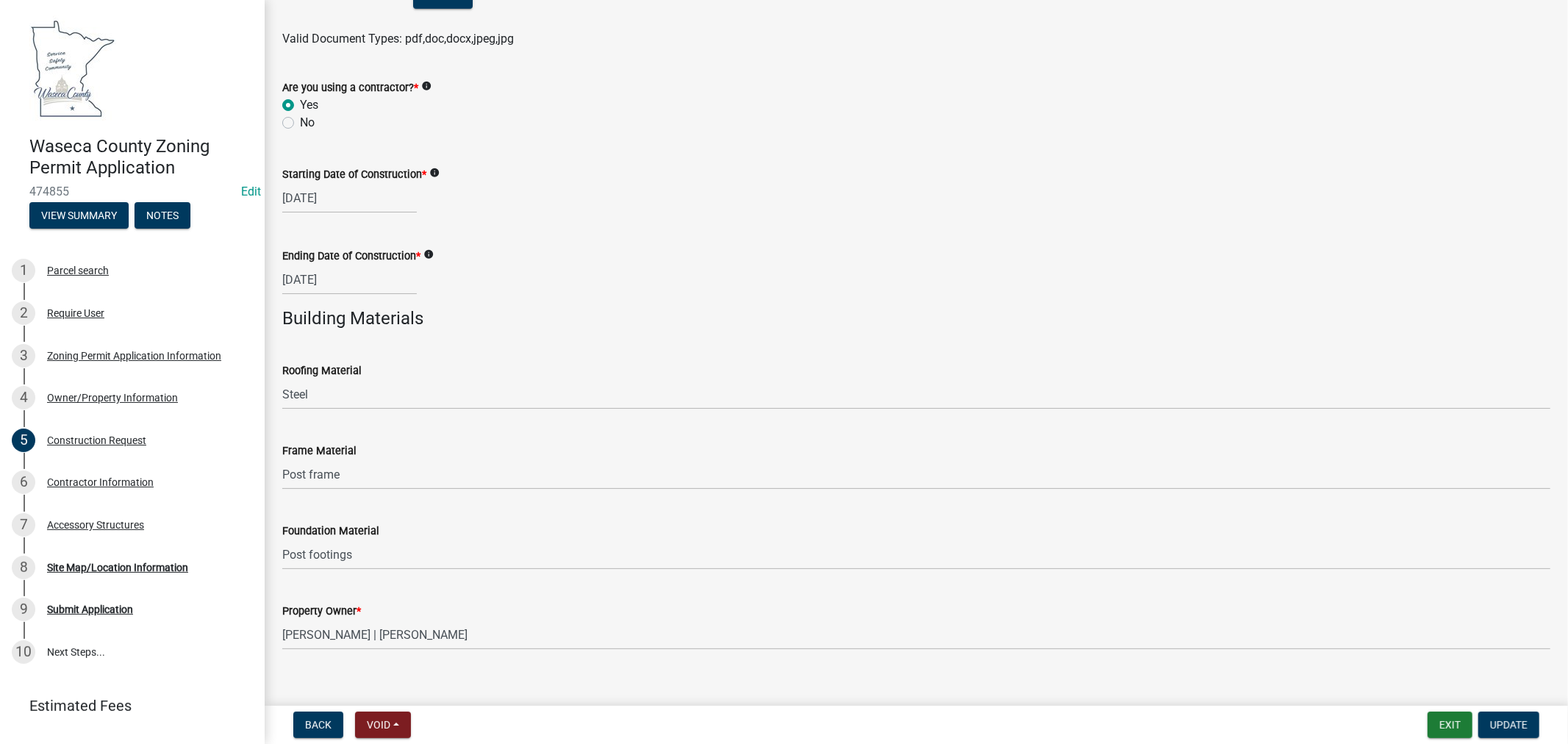
scroll to position [877, 0]
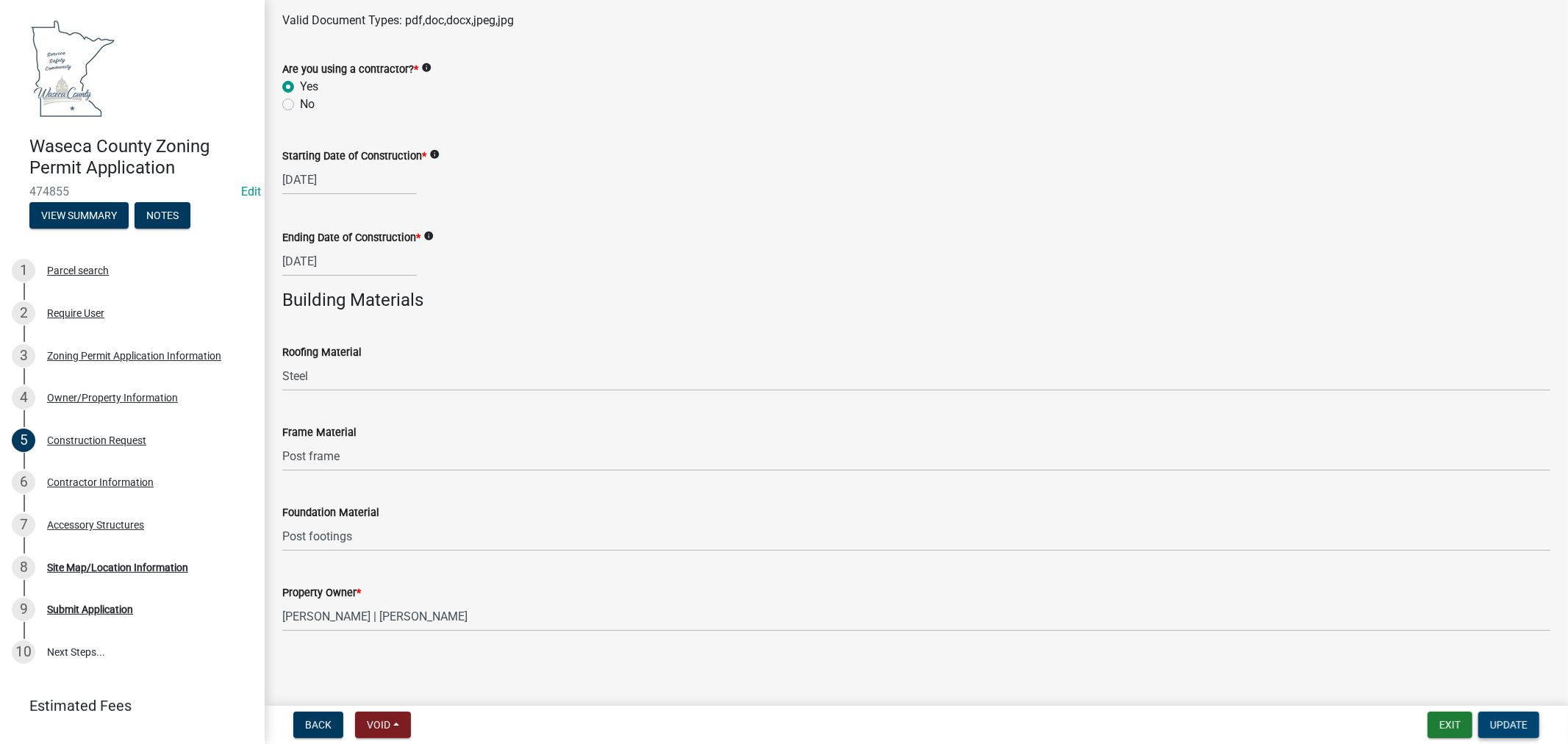
click at [1516, 729] on span "Update" at bounding box center [1509, 724] width 37 height 11
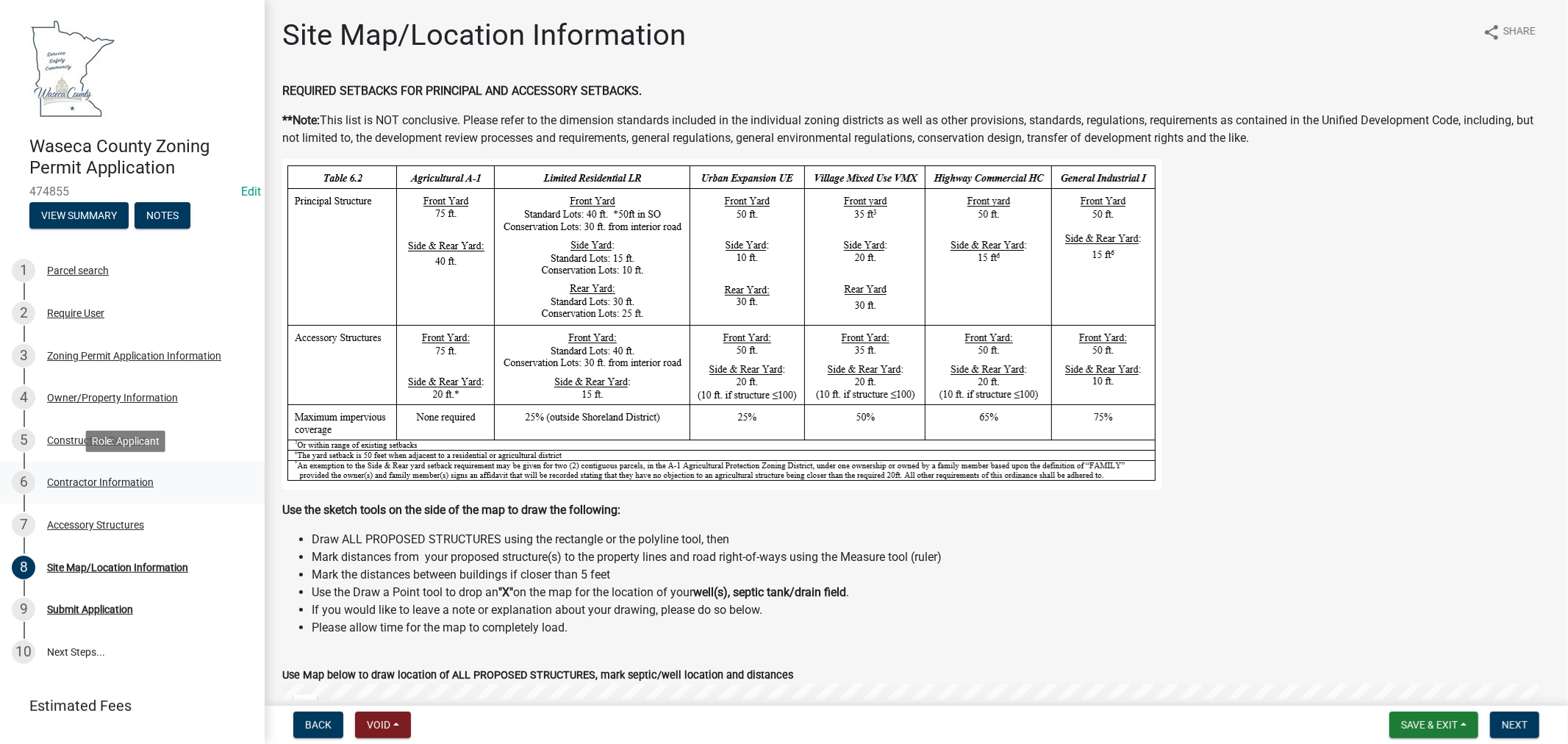
click at [79, 479] on div "Contractor Information" at bounding box center [100, 482] width 107 height 11
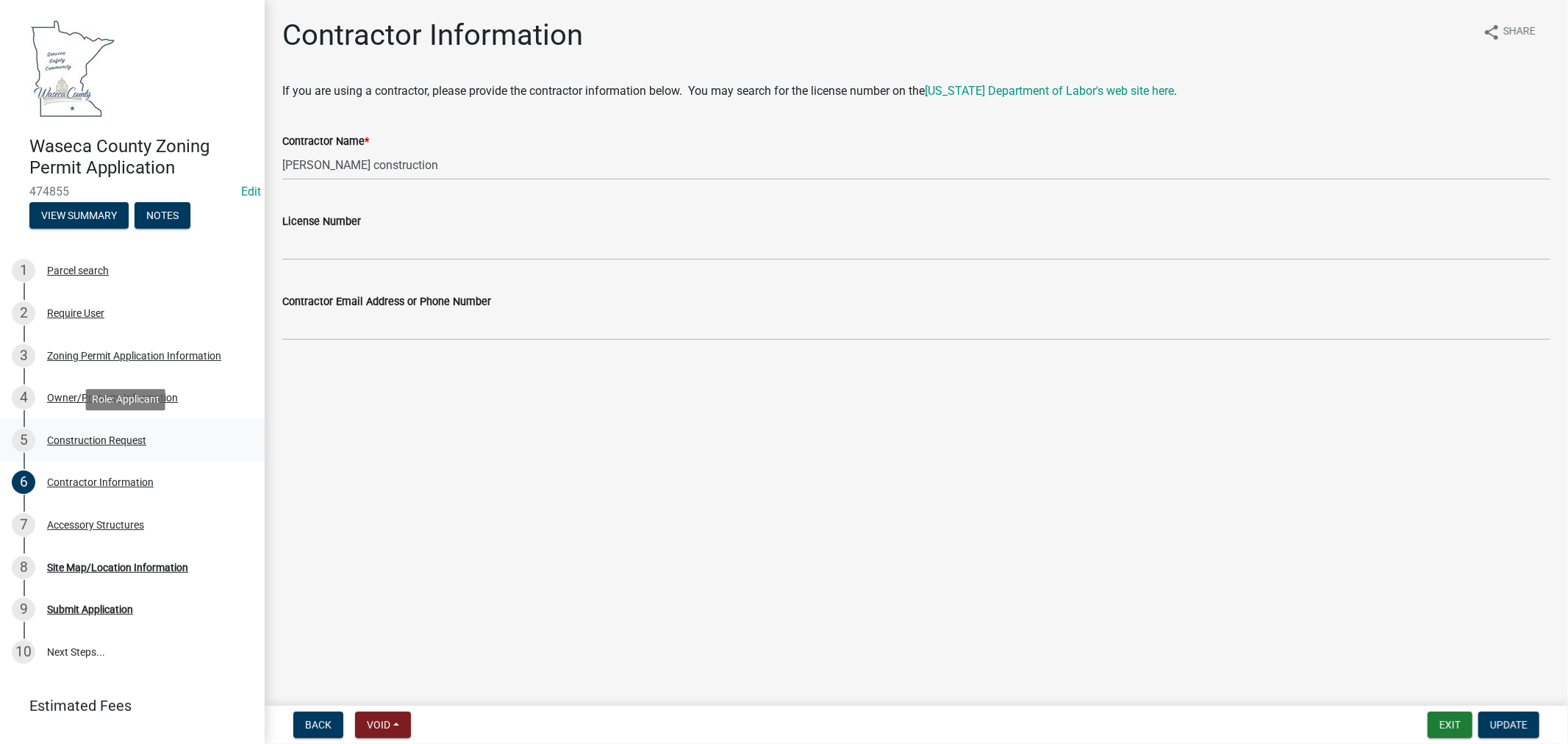
click at [92, 441] on div "Construction Request" at bounding box center [97, 440] width 99 height 11
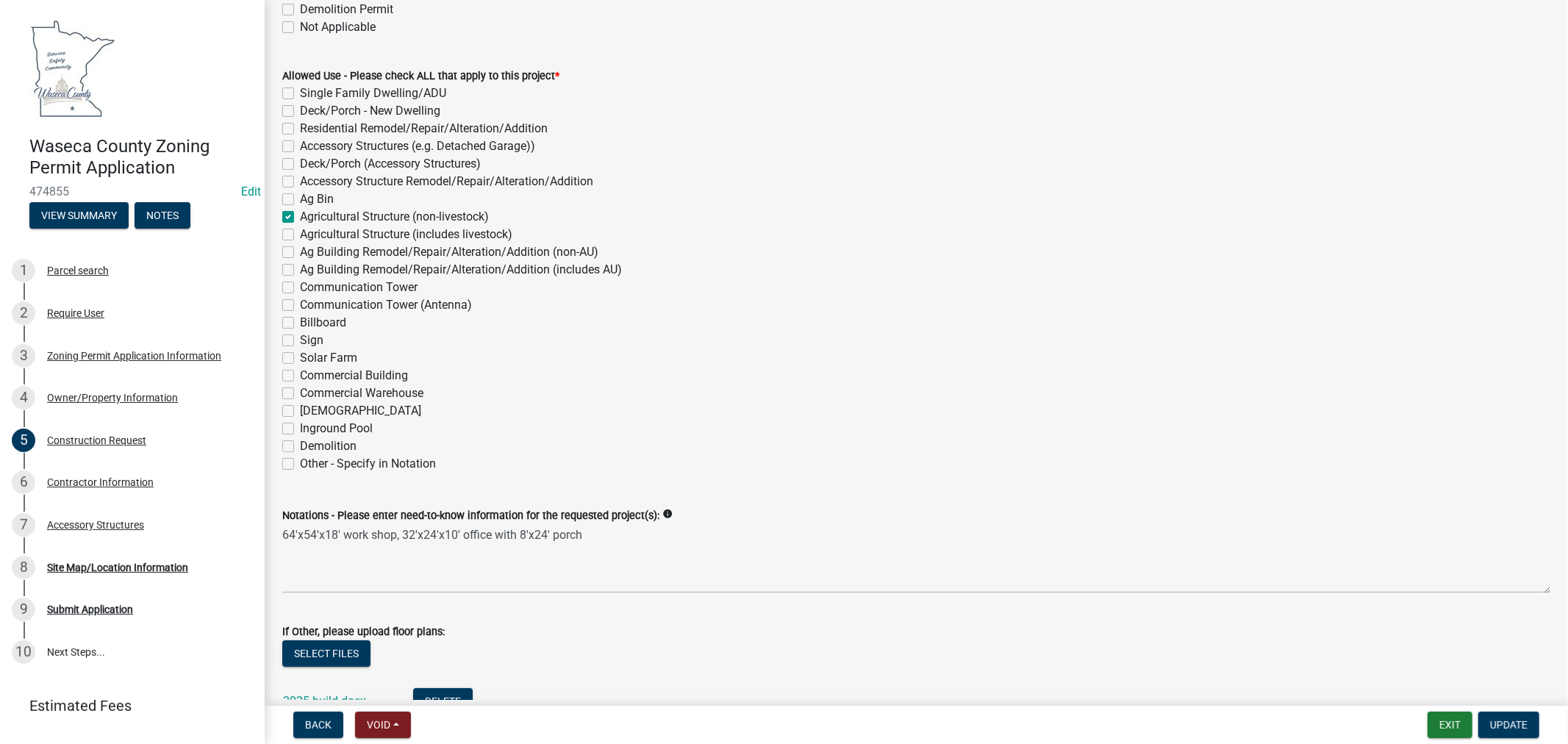
scroll to position [490, 0]
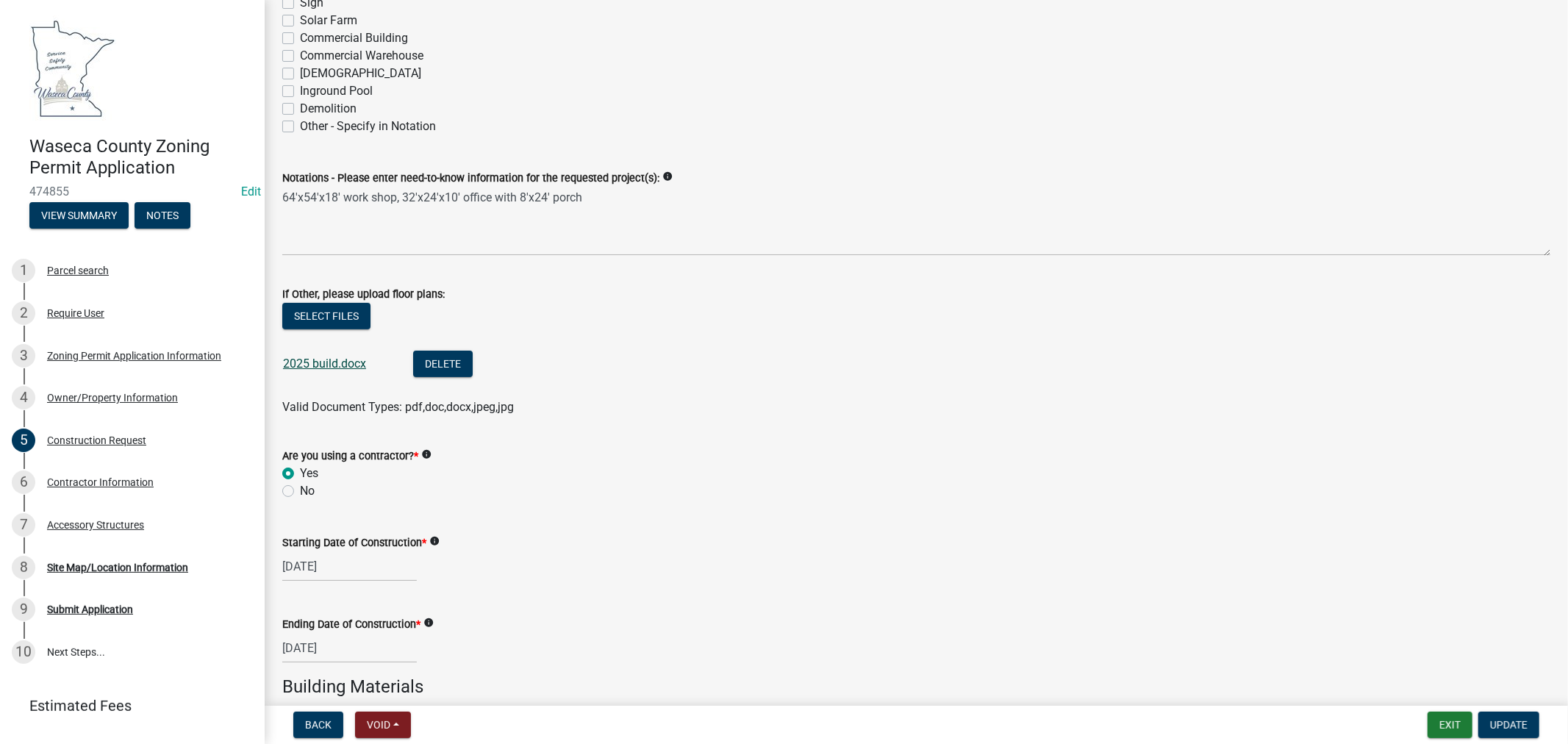
click at [338, 362] on link "2025 build.docx" at bounding box center [325, 363] width 83 height 14
click at [98, 478] on div "Contractor Information" at bounding box center [100, 482] width 107 height 11
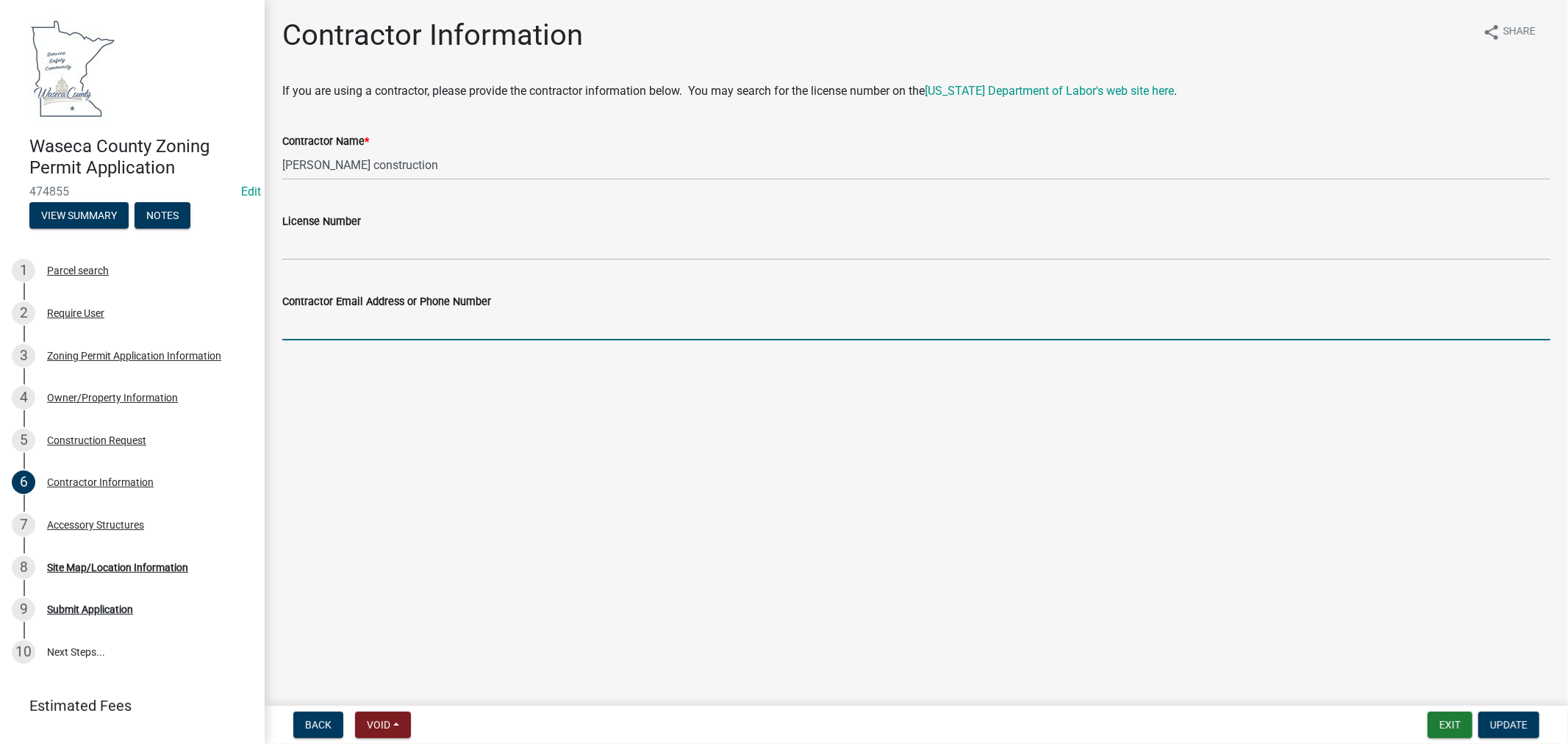
drag, startPoint x: 357, startPoint y: 328, endPoint x: 358, endPoint y: 321, distance: 7.1
click at [357, 329] on input "Contractor Email Address or Phone Number" at bounding box center [916, 325] width 1268 height 30
drag, startPoint x: 378, startPoint y: 323, endPoint x: 265, endPoint y: 325, distance: 113.0
click at [265, 325] on div "Contractor Information share Share If you are using a contractor, please provid…" at bounding box center [916, 191] width 1304 height 348
type input "[STREET_ADDRESS]"
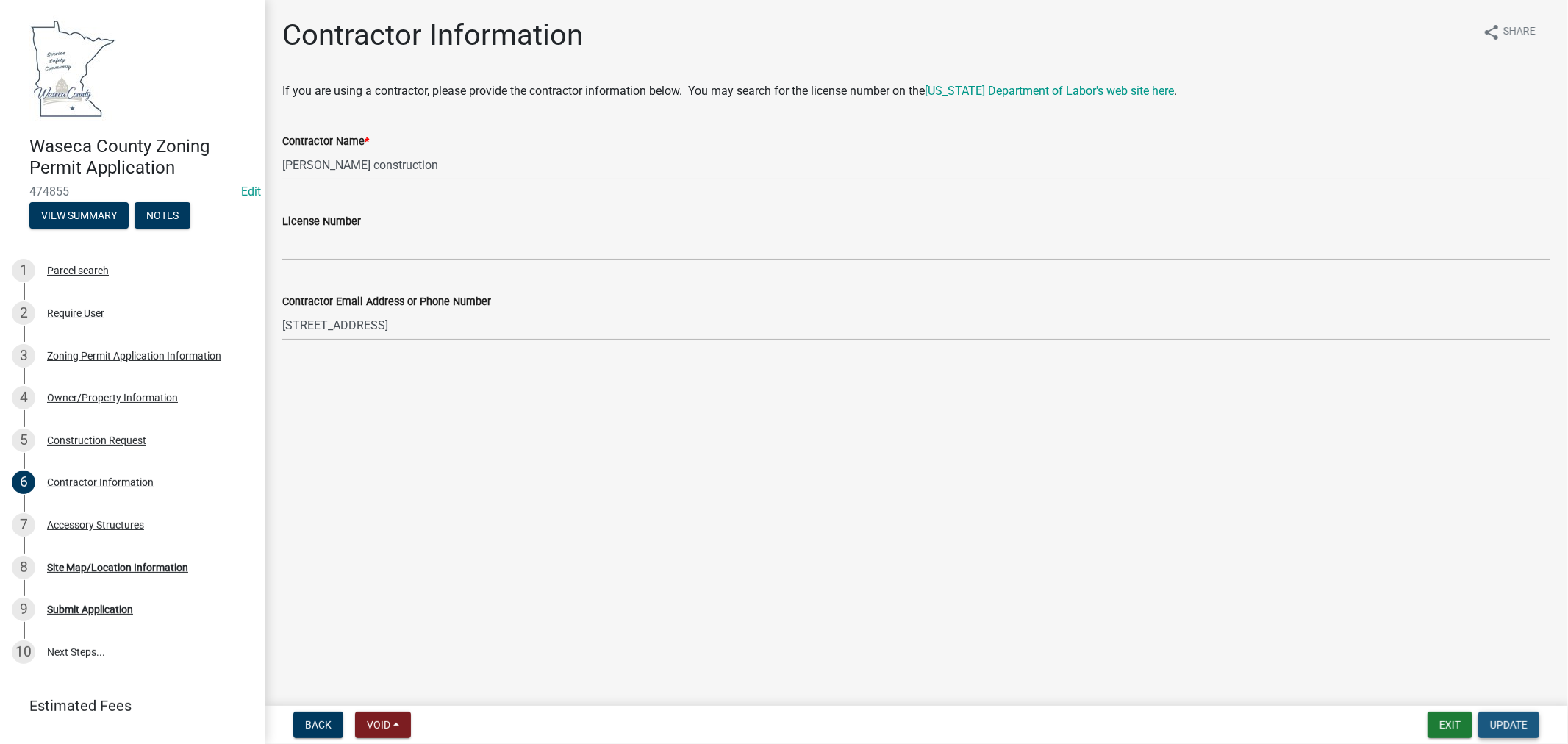
click at [1514, 725] on span "Update" at bounding box center [1509, 724] width 37 height 11
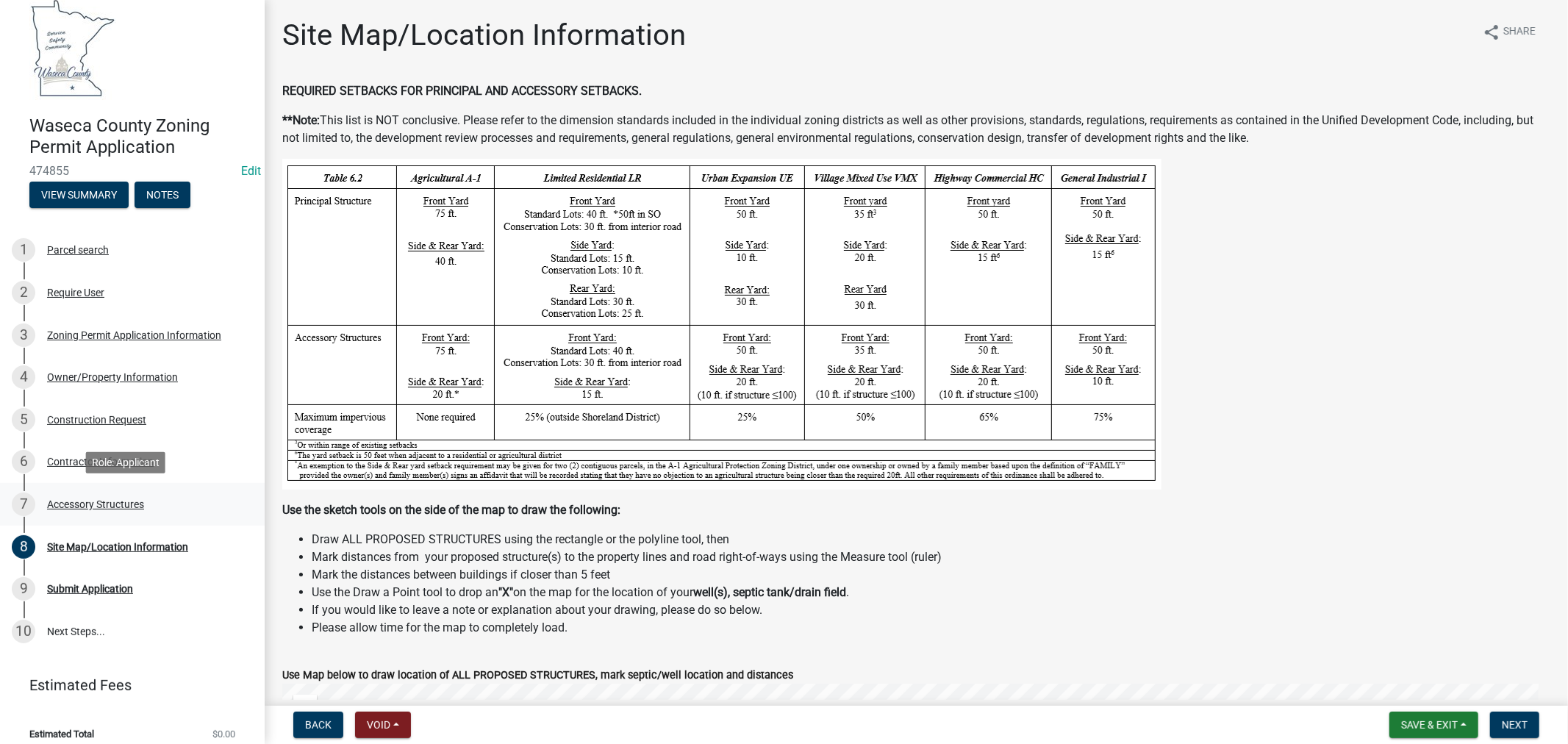
scroll to position [33, 0]
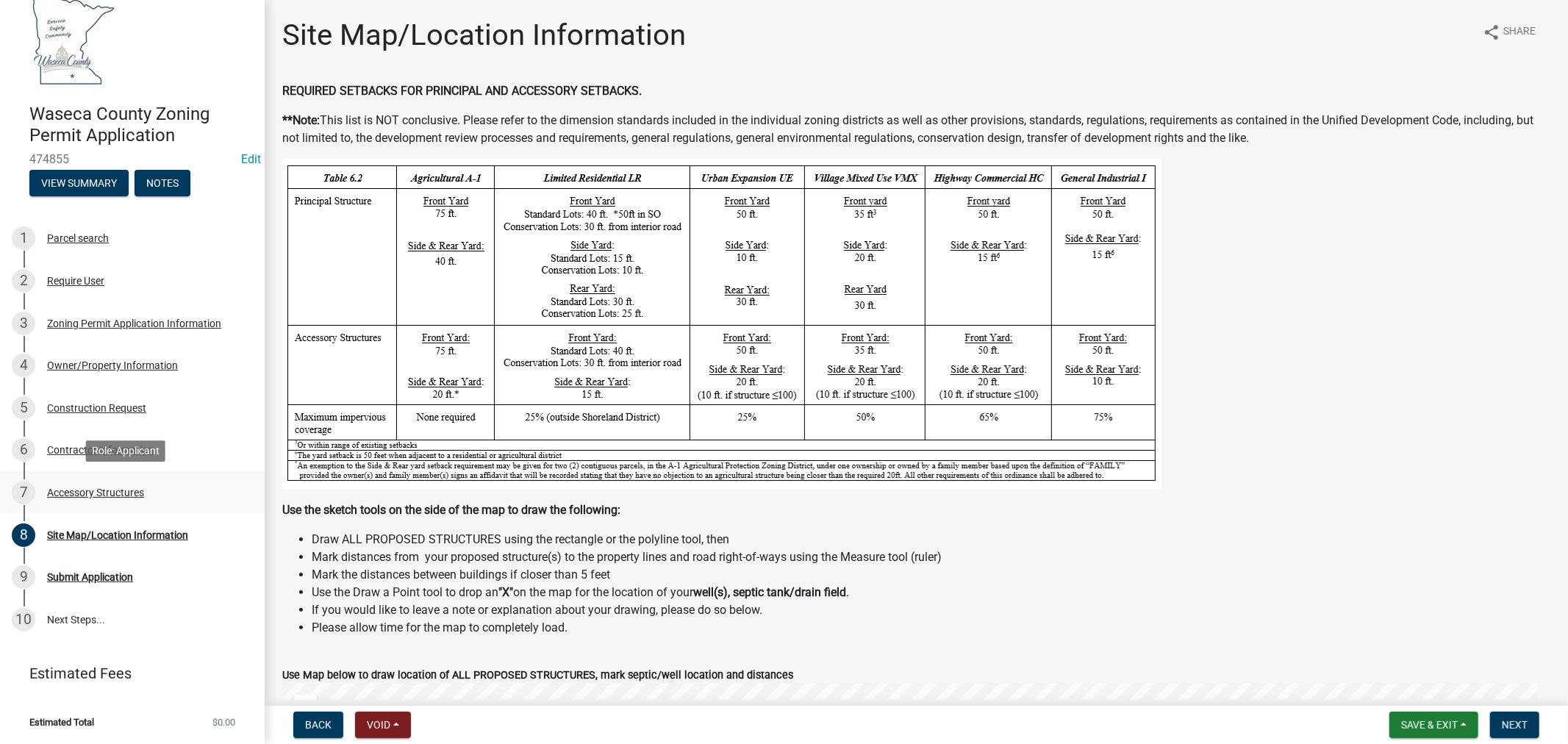
click at [83, 493] on div "Accessory Structures" at bounding box center [95, 492] width 97 height 11
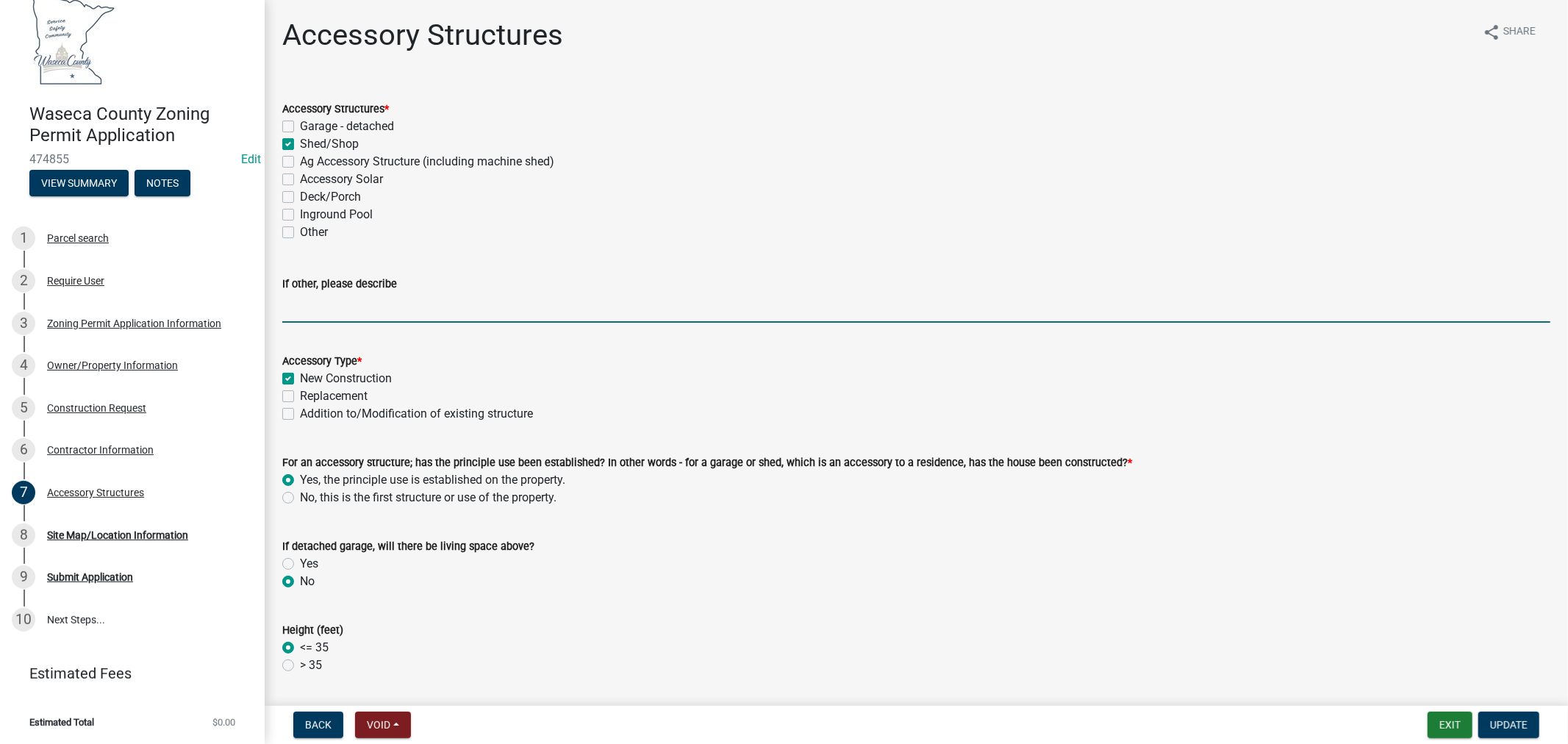
click at [412, 313] on input "If other, please describe" at bounding box center [916, 308] width 1268 height 30
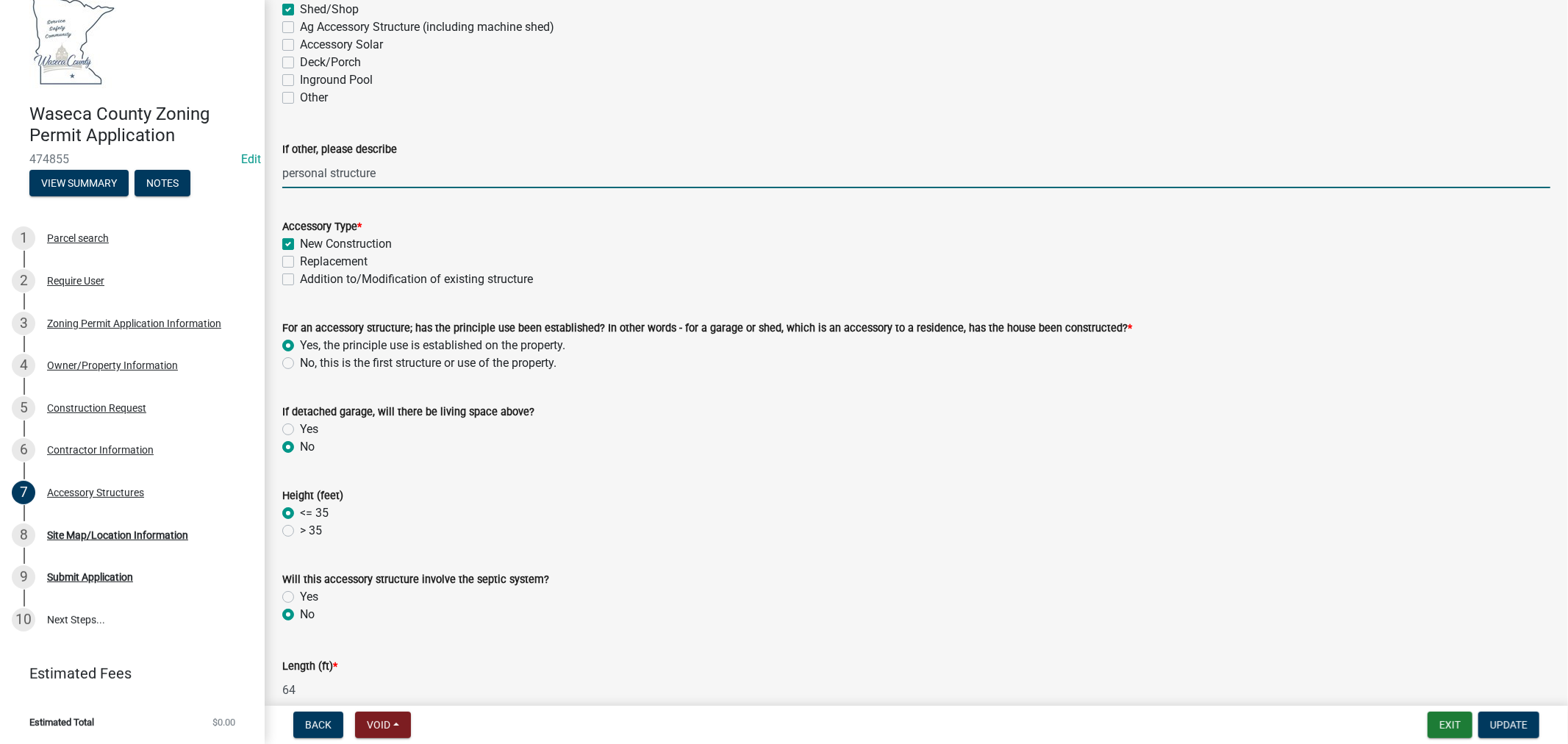
scroll to position [164, 0]
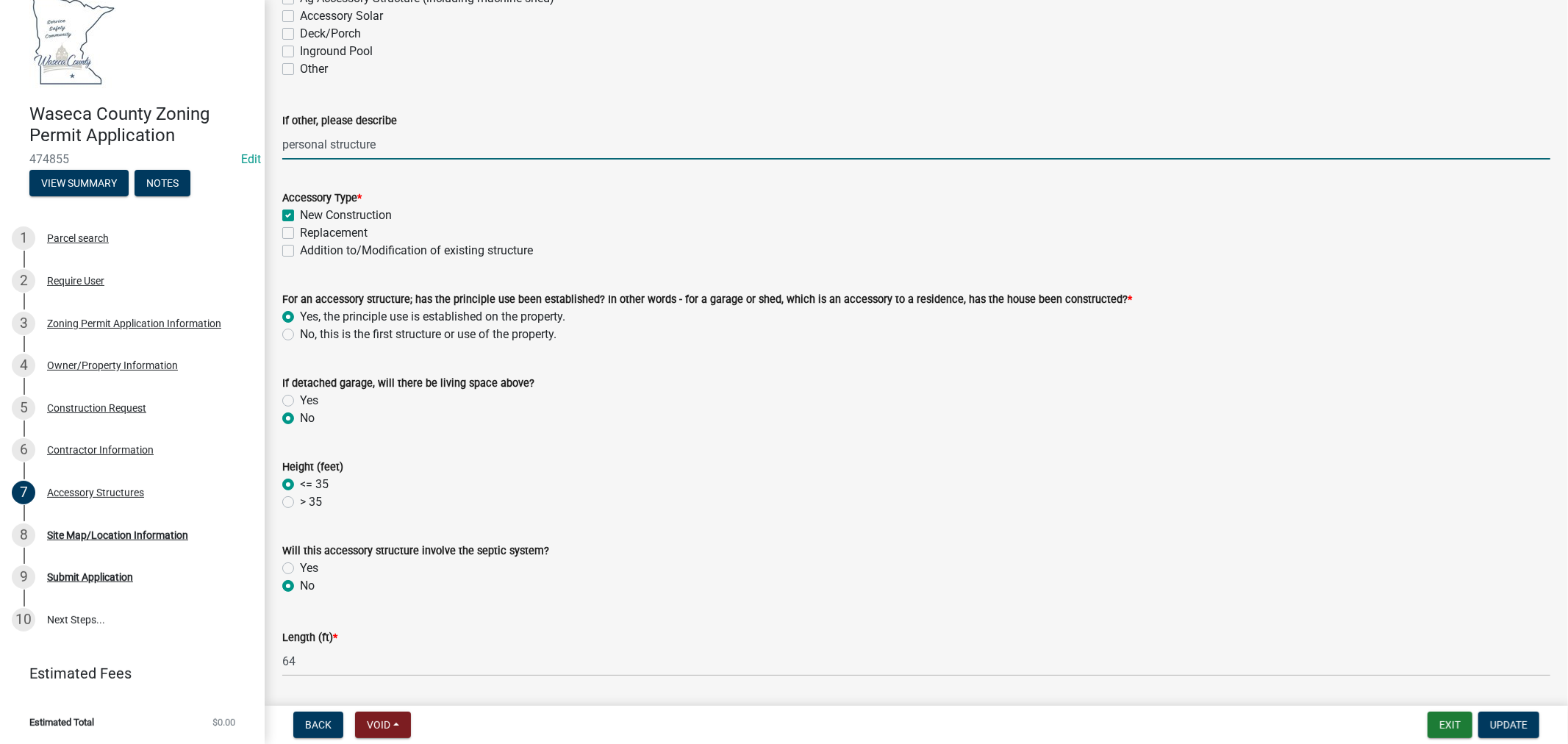
type input "personal structure"
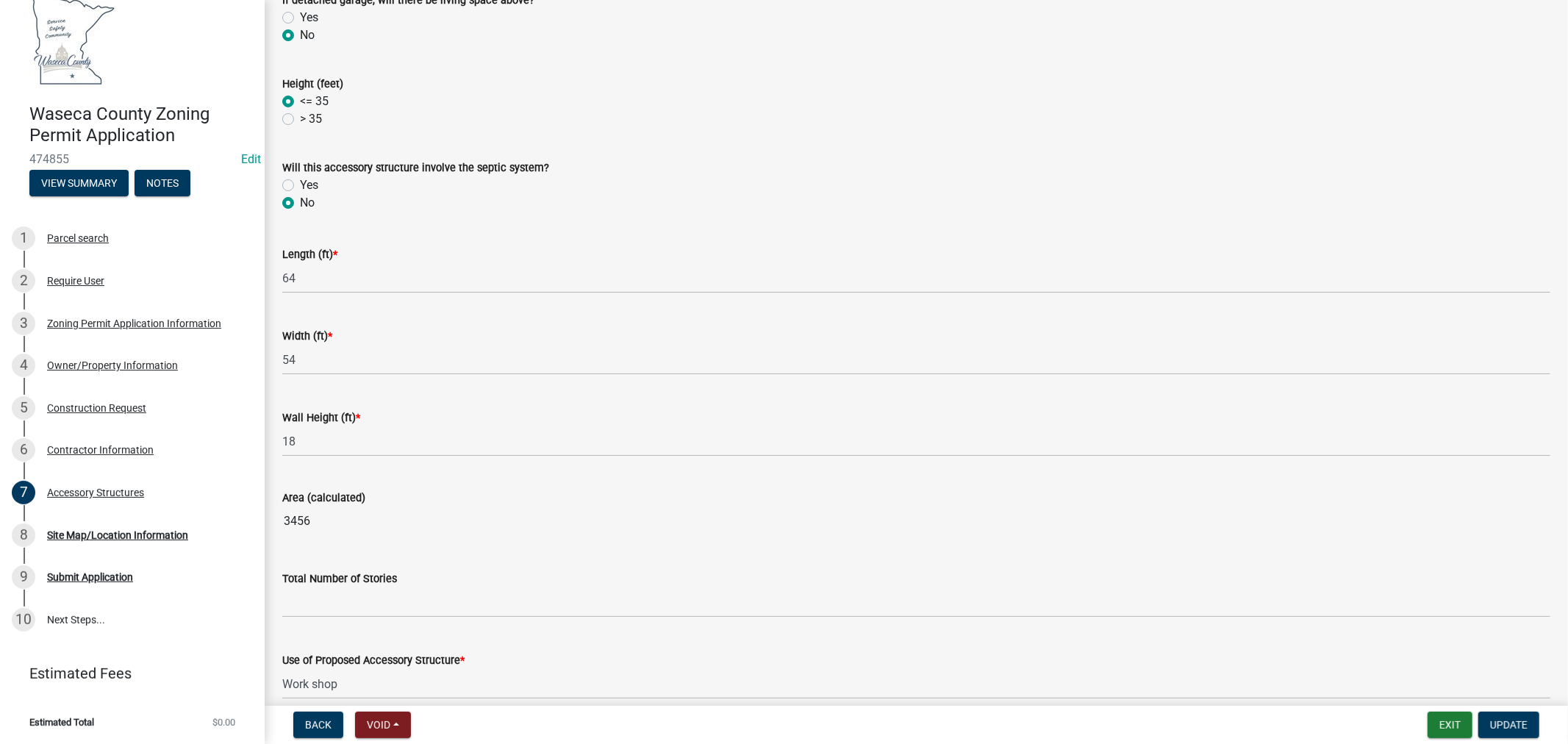
scroll to position [571, 0]
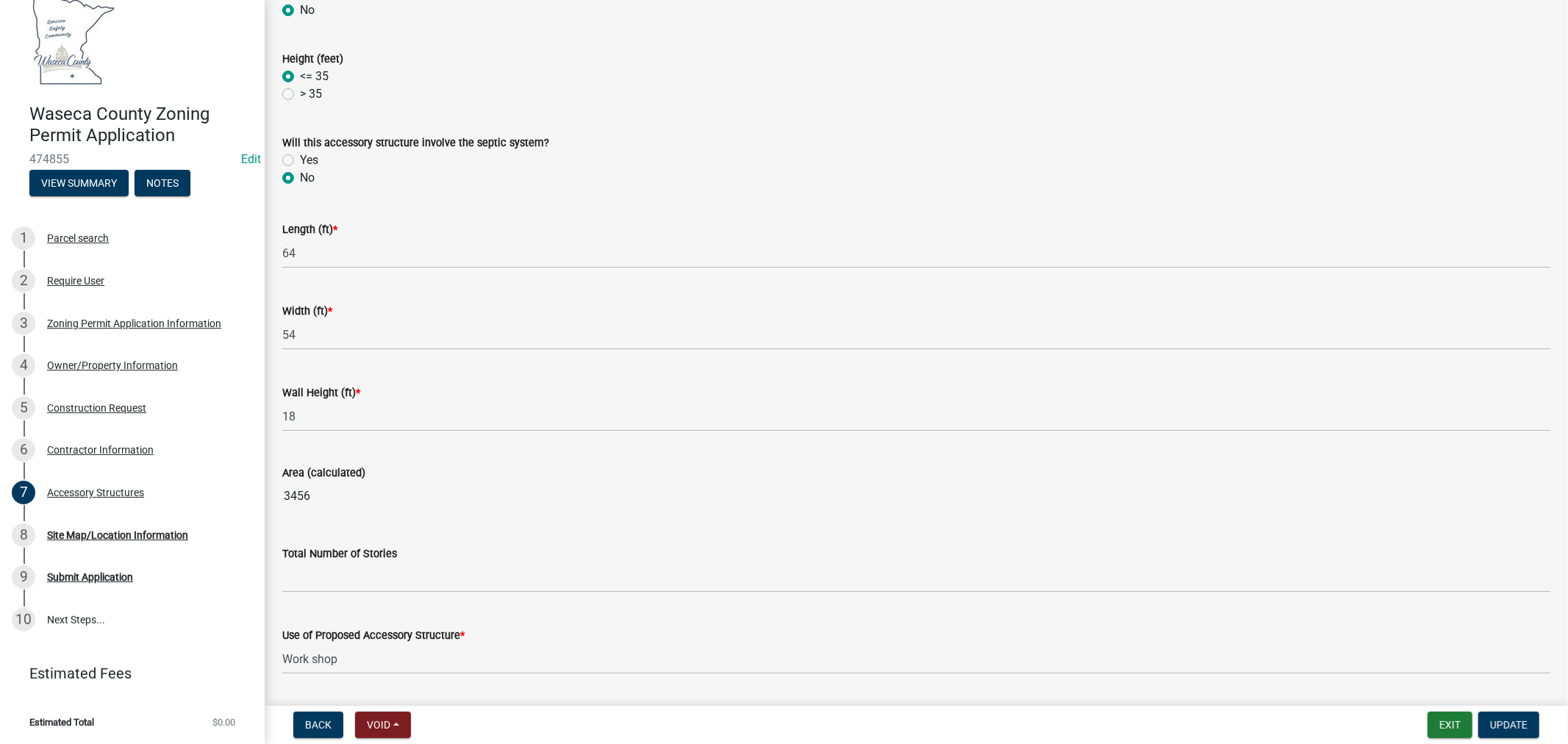
click at [409, 561] on div "Total Number of Stories" at bounding box center [916, 554] width 1268 height 18
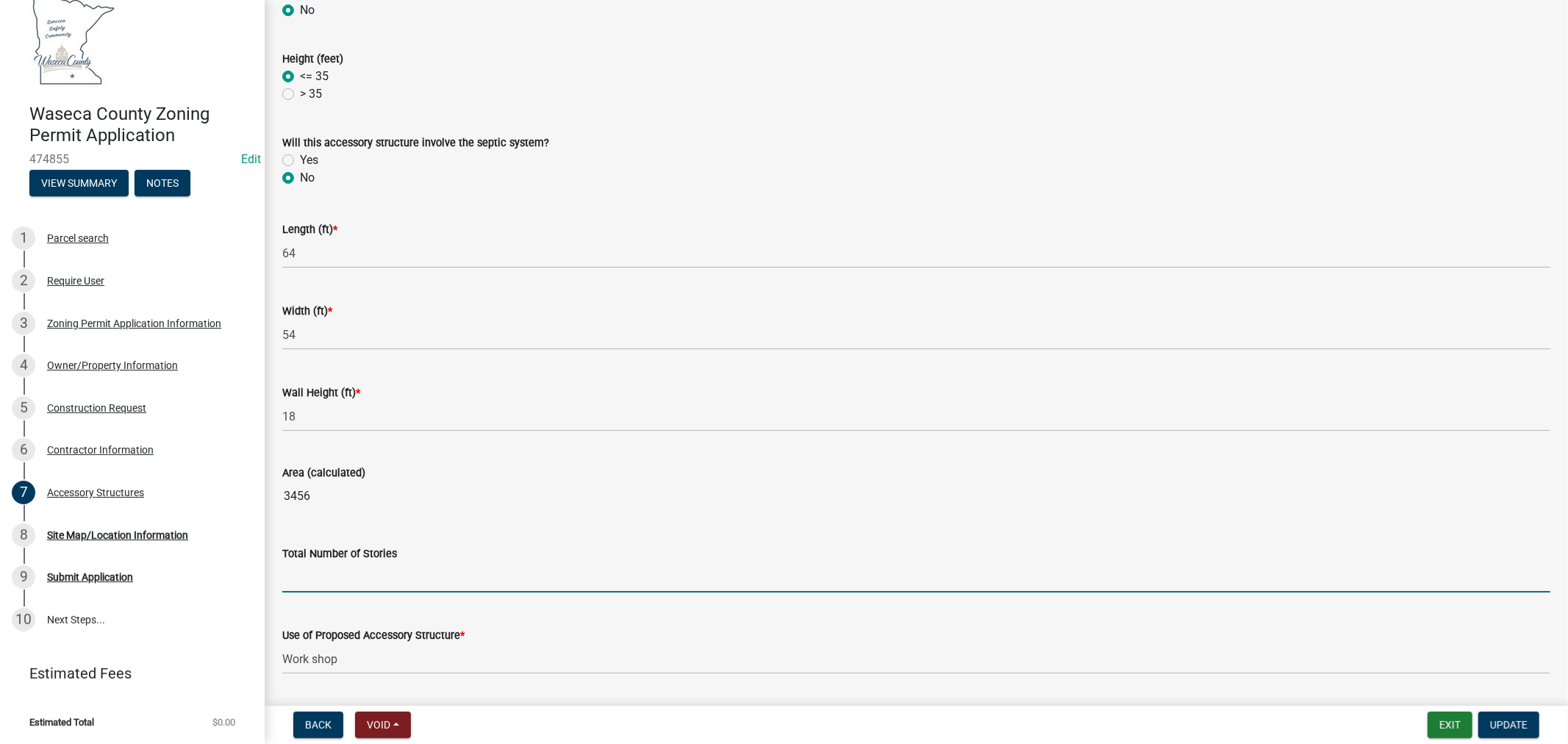
click at [445, 576] on input "text" at bounding box center [916, 577] width 1268 height 30
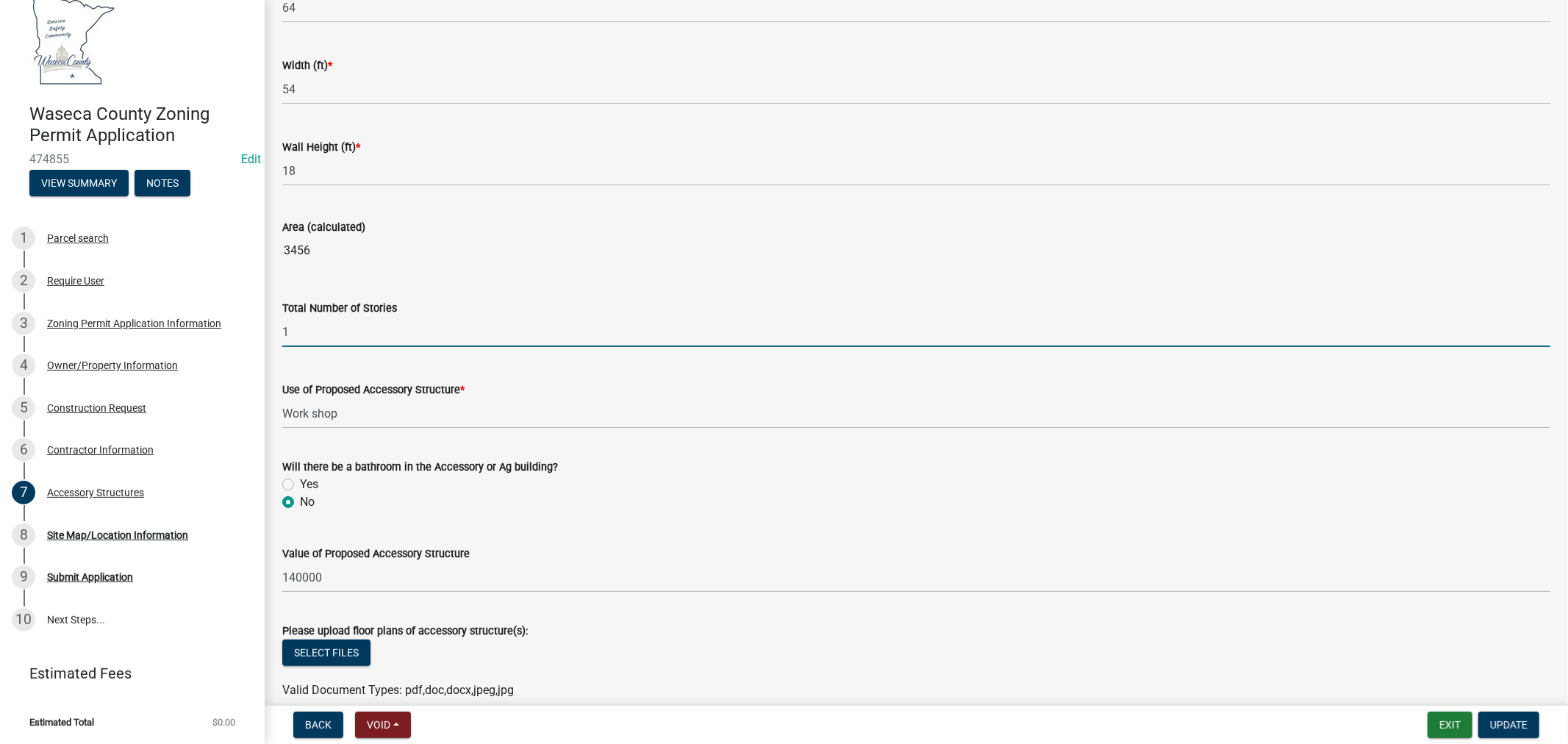
scroll to position [886, 0]
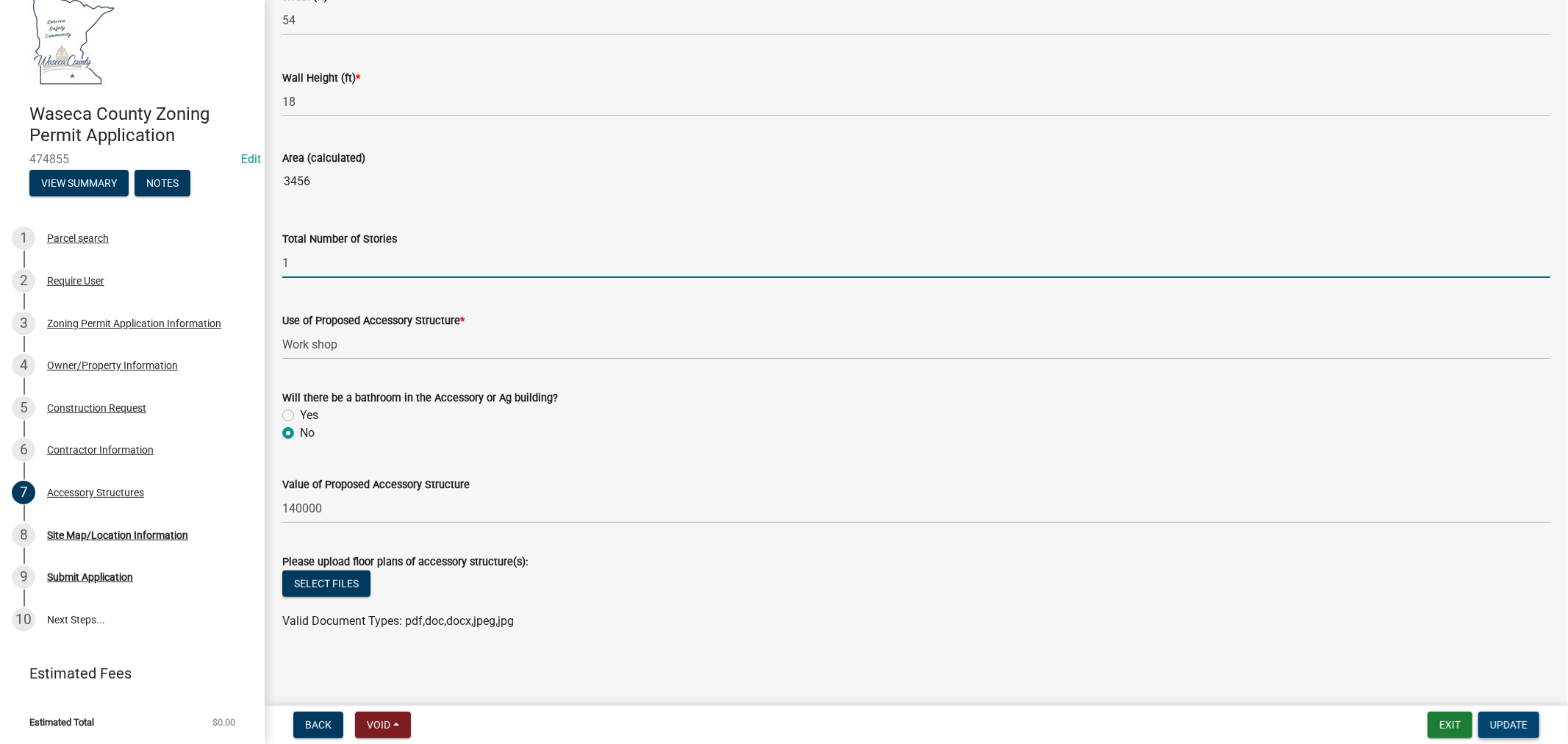
type input "1"
click at [1519, 728] on span "Update" at bounding box center [1509, 724] width 37 height 11
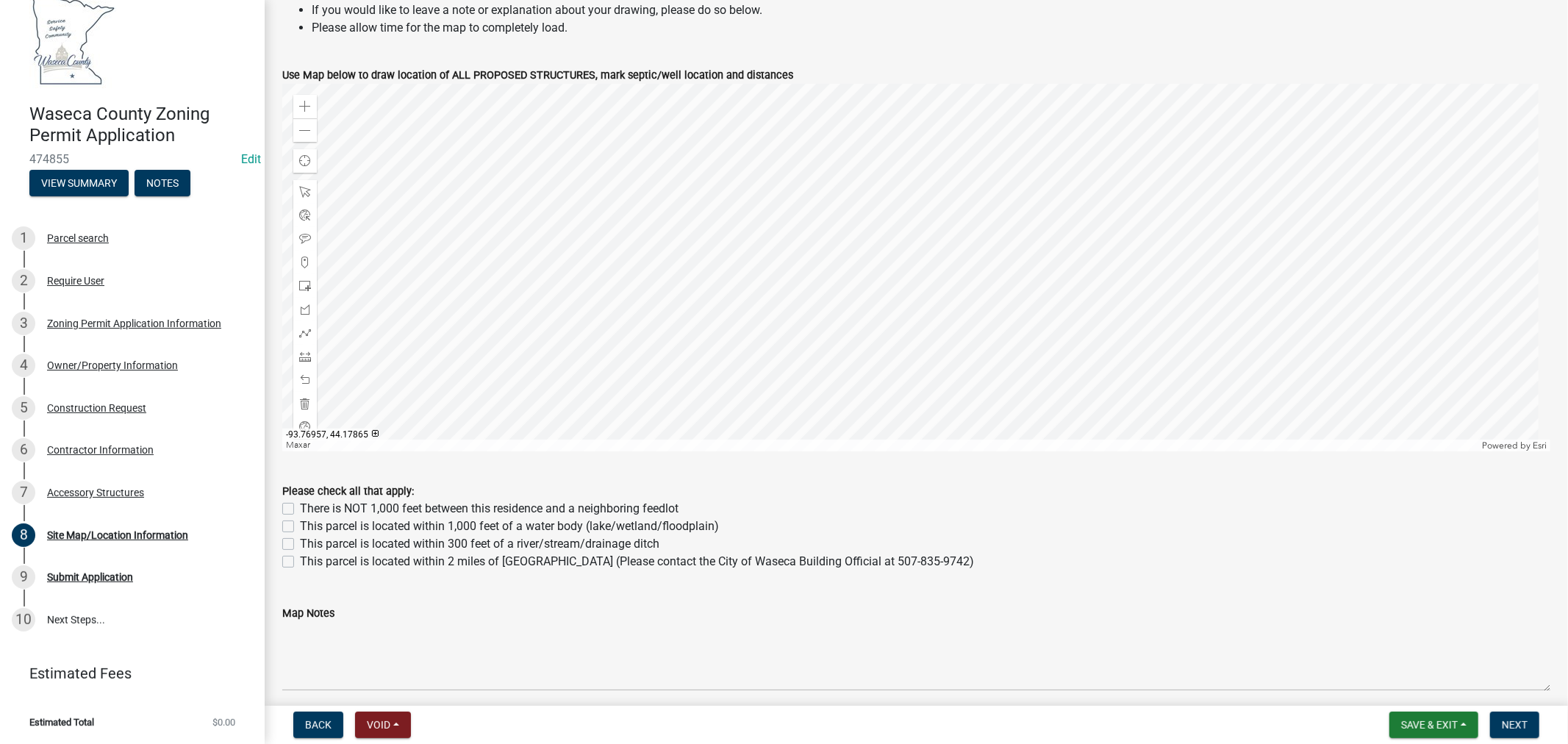
scroll to position [735, 0]
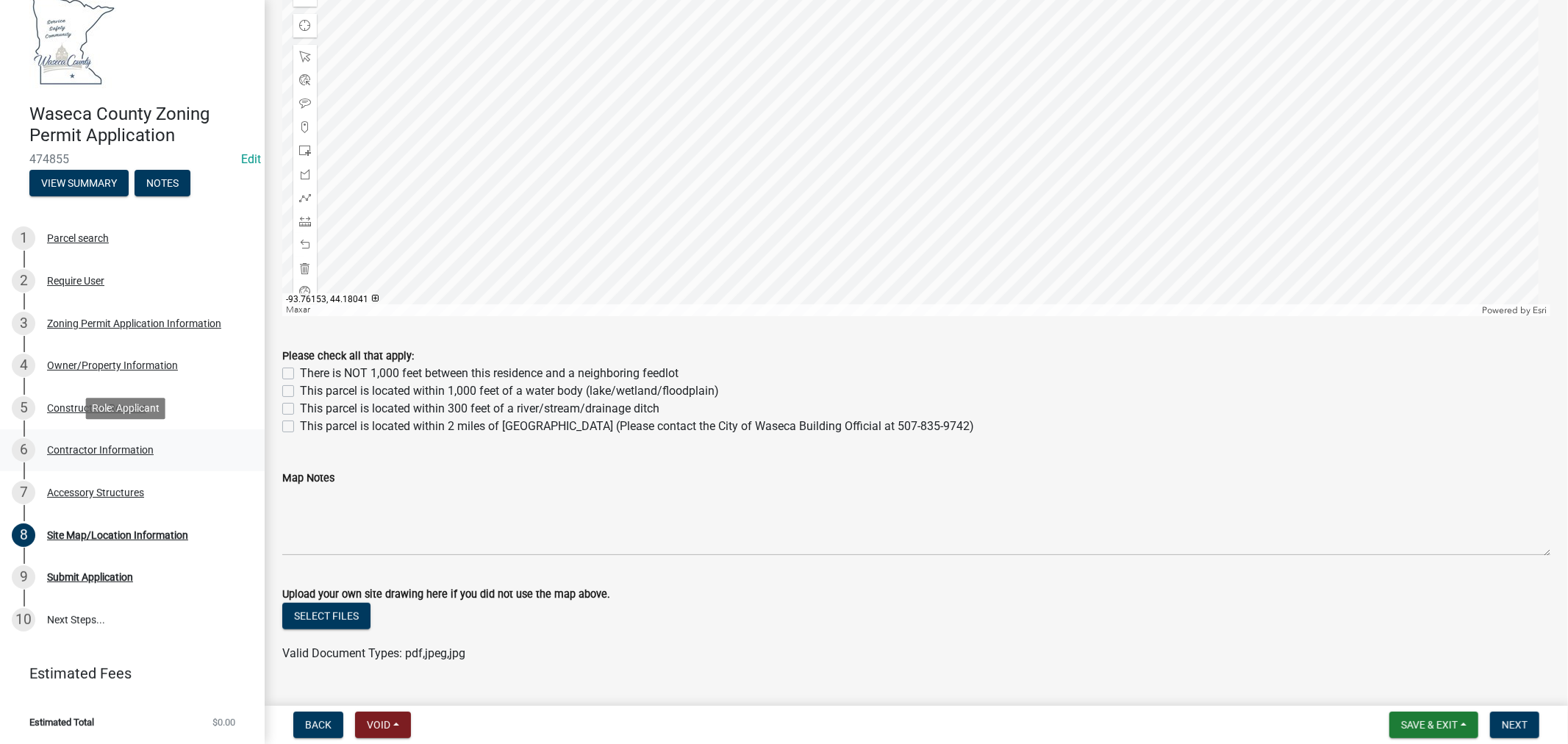
click at [83, 445] on div "Contractor Information" at bounding box center [100, 450] width 107 height 11
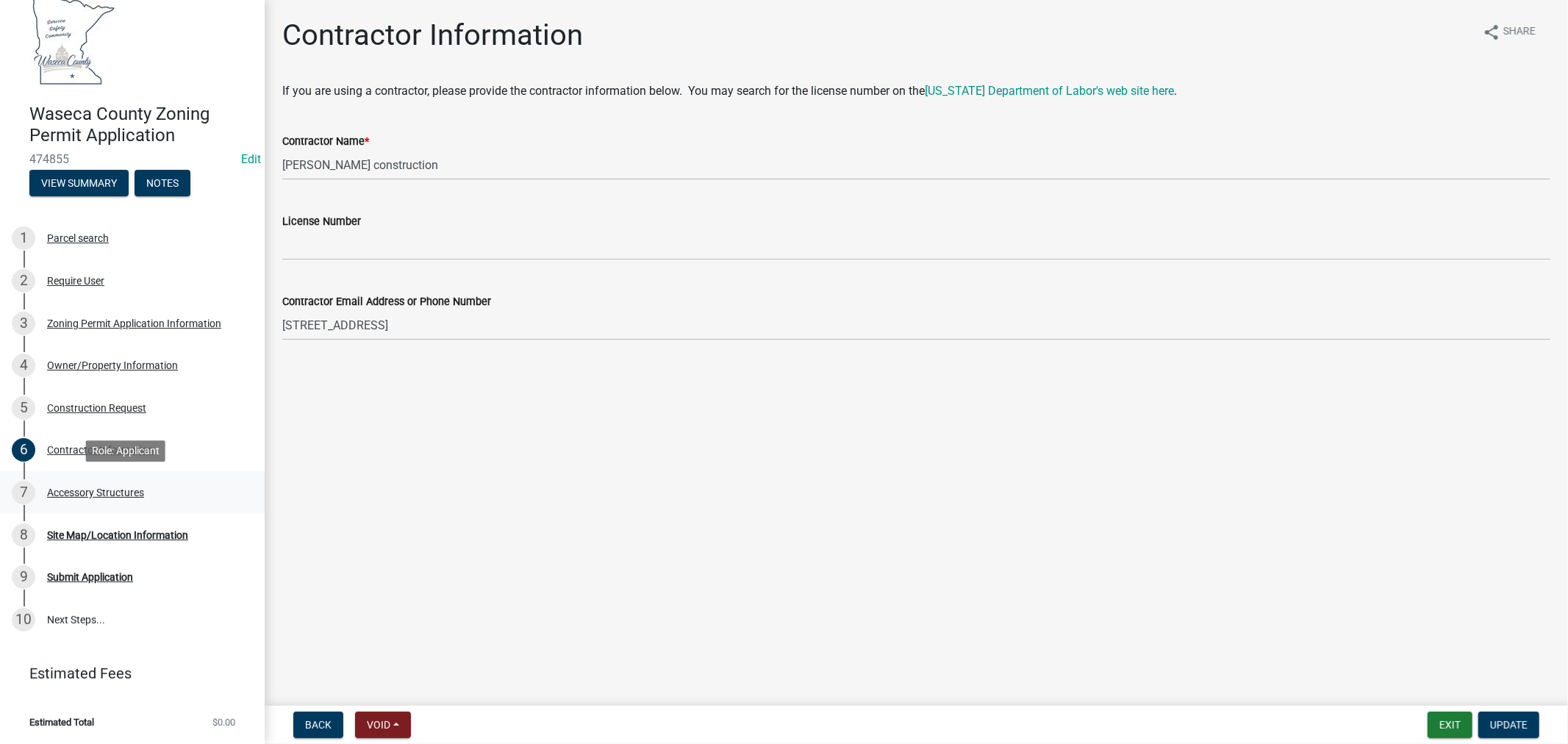
click at [75, 488] on div "Accessory Structures" at bounding box center [95, 492] width 97 height 11
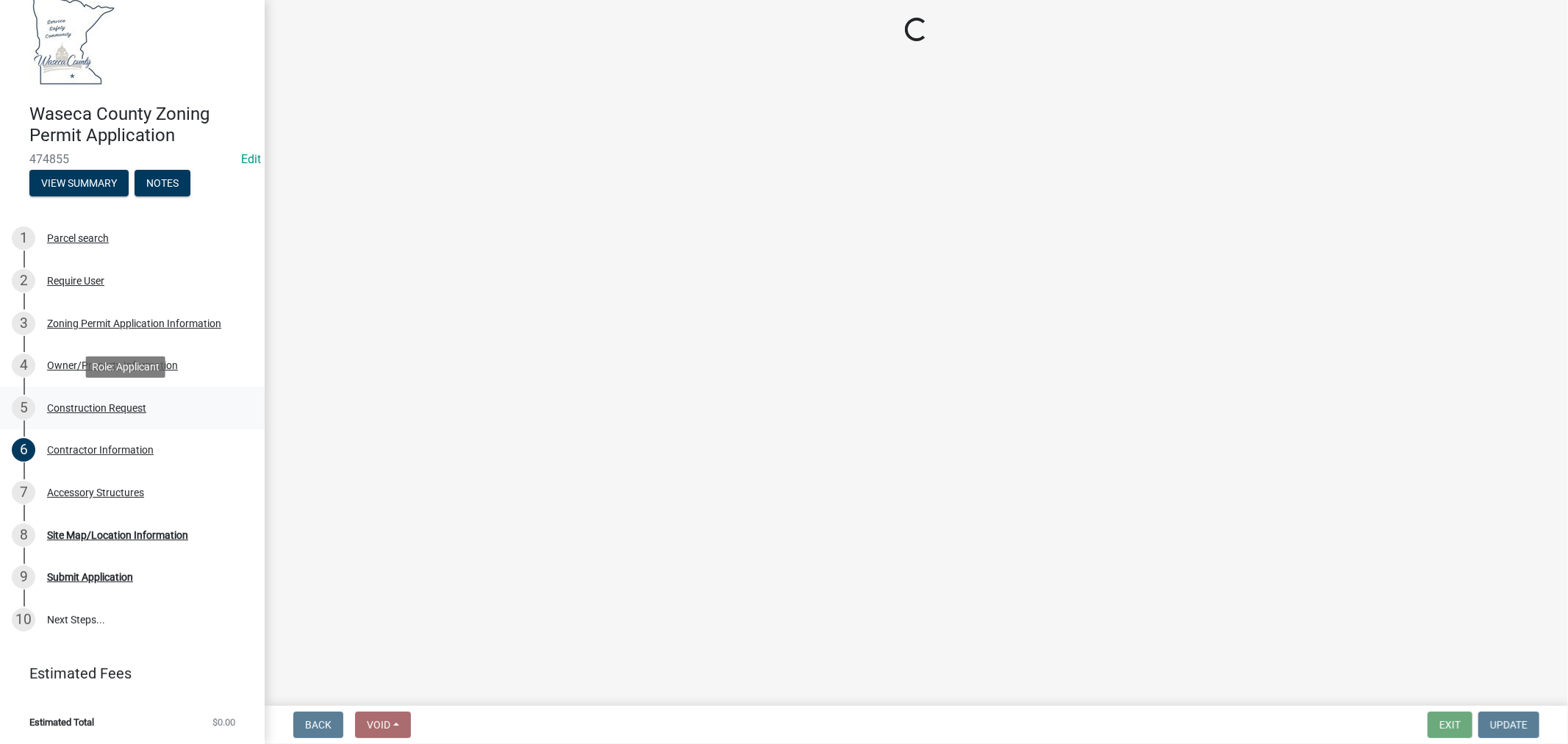
click at [75, 408] on div "Construction Request" at bounding box center [97, 408] width 99 height 11
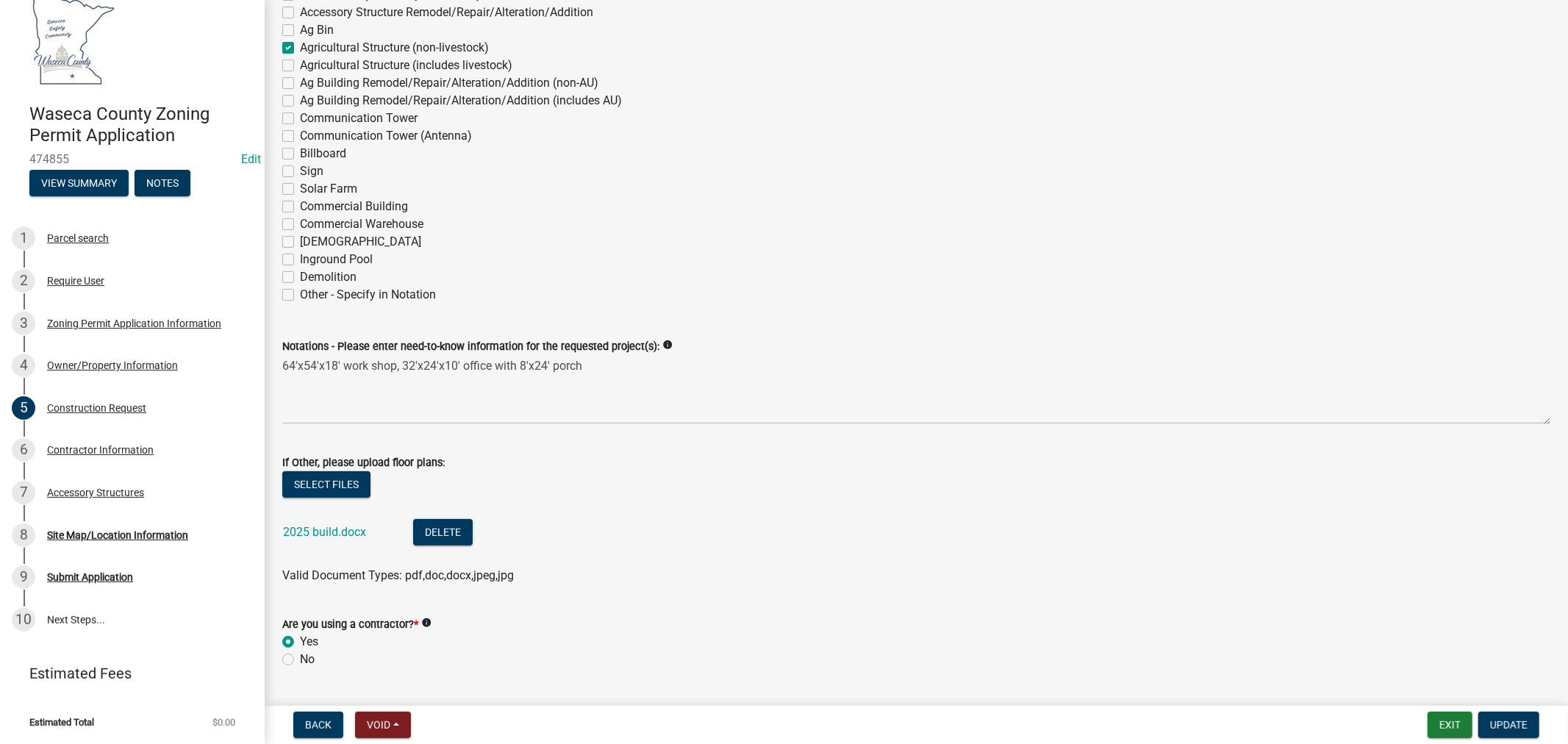
scroll to position [326, 0]
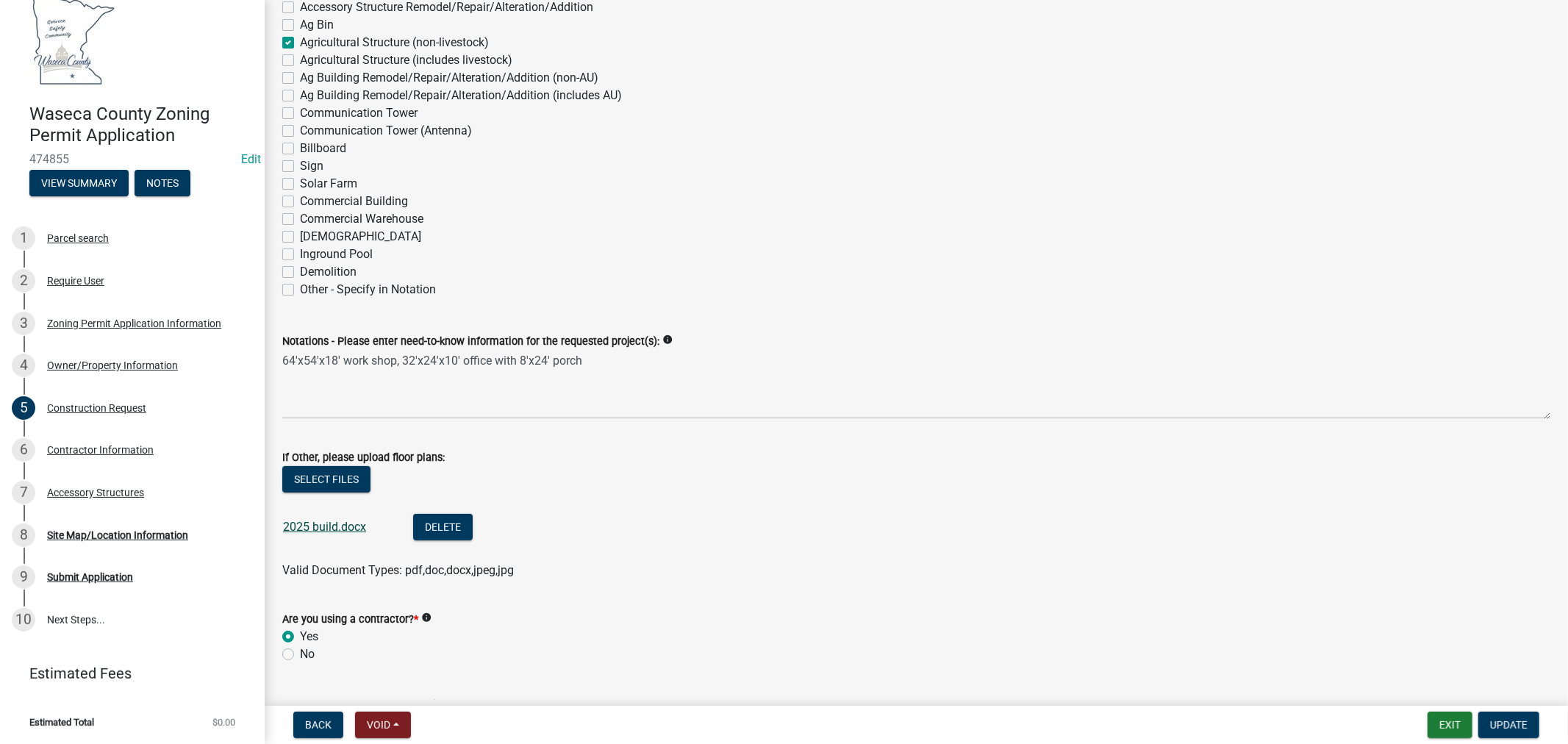
click at [317, 527] on link "2025 build.docx" at bounding box center [325, 527] width 83 height 14
click at [1522, 720] on span "Update" at bounding box center [1509, 724] width 37 height 11
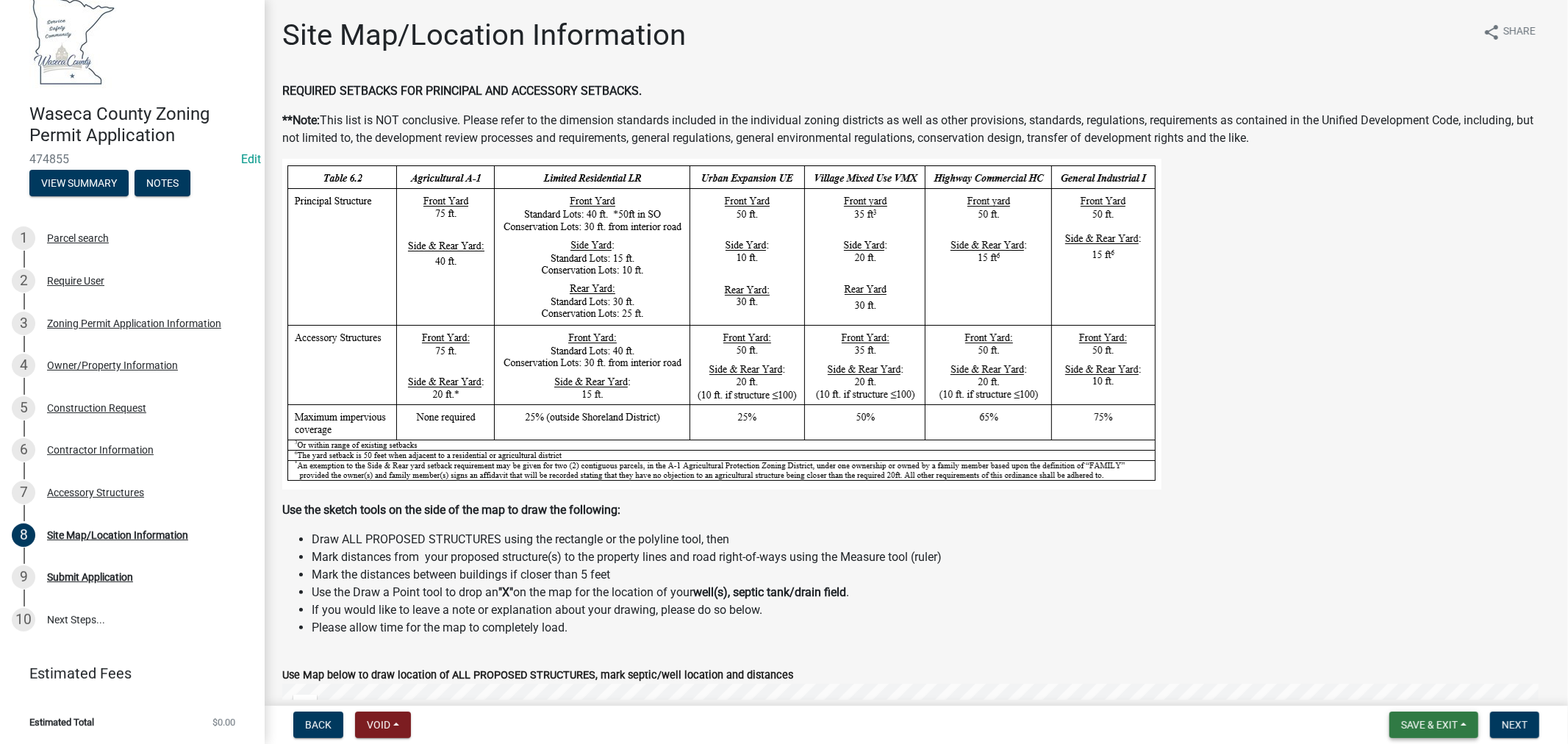
click at [1431, 726] on span "Save & Exit" at bounding box center [1430, 724] width 57 height 11
click at [1408, 691] on button "Save & Exit" at bounding box center [1419, 686] width 118 height 35
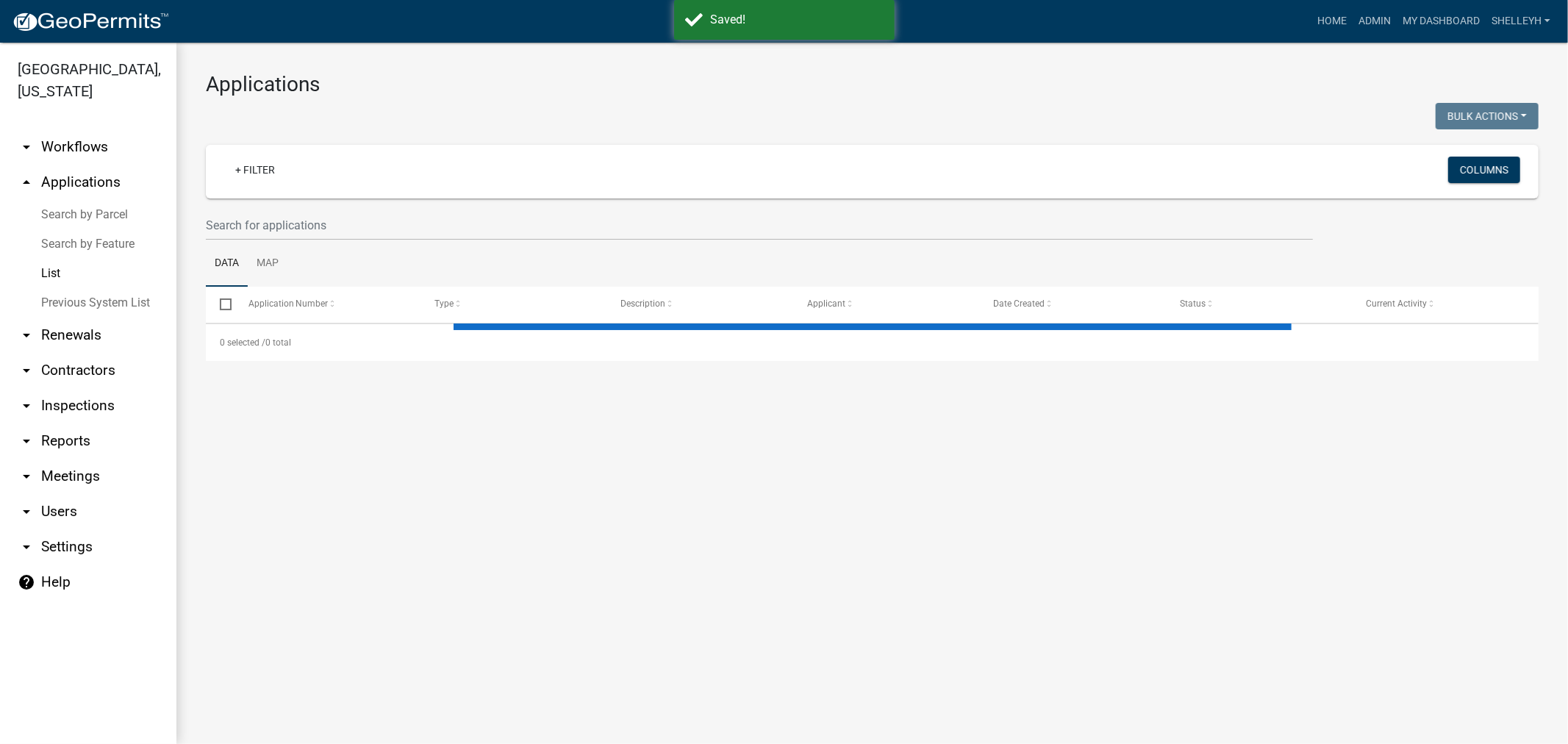
select select "1: 25"
